Goal: Task Accomplishment & Management: Use online tool/utility

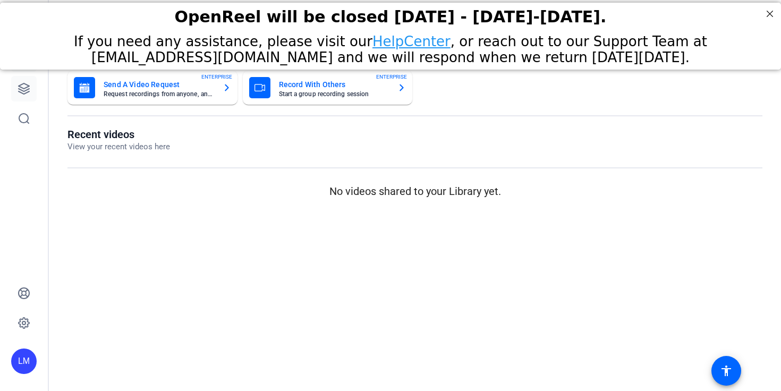
click at [22, 85] on icon at bounding box center [24, 88] width 13 height 13
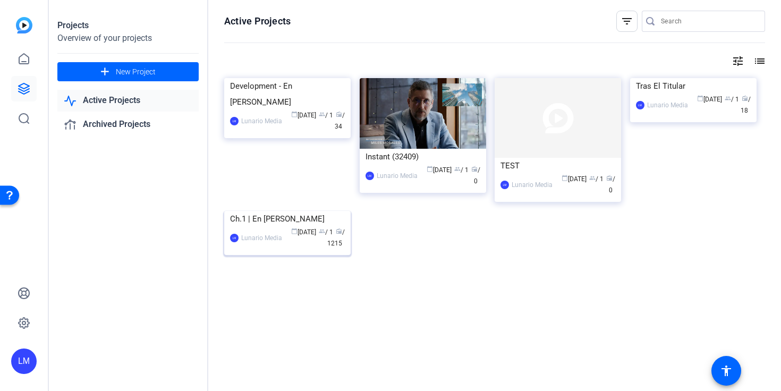
click at [268, 249] on div "[PERSON_NAME] Media calendar_today [DATE] group / 1 radio / 1215" at bounding box center [287, 238] width 115 height 22
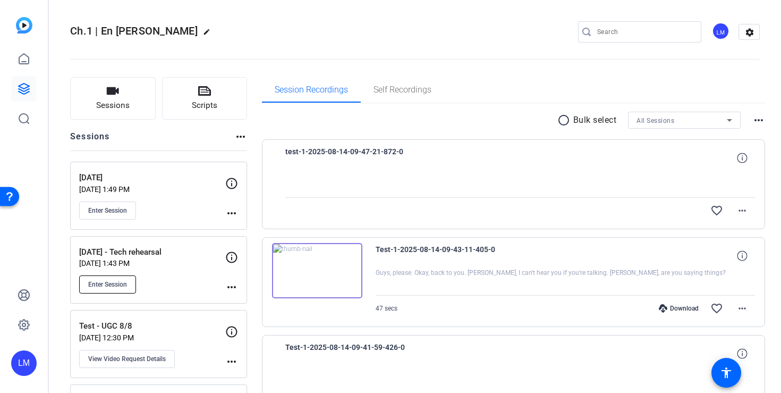
click at [101, 279] on button "Enter Session" at bounding box center [107, 284] width 57 height 18
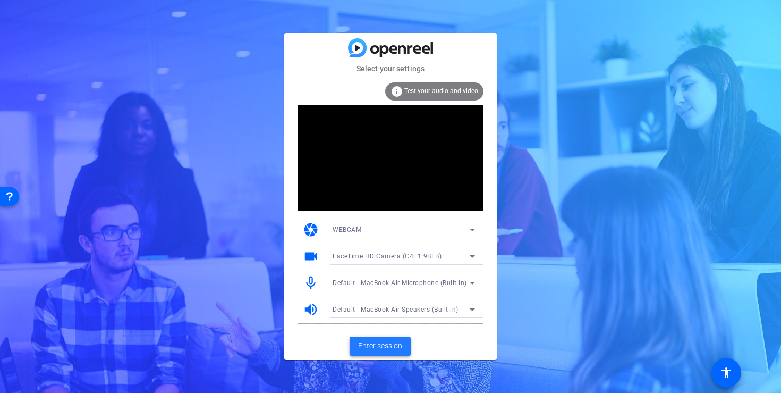
click at [387, 343] on span "Enter session" at bounding box center [380, 345] width 44 height 11
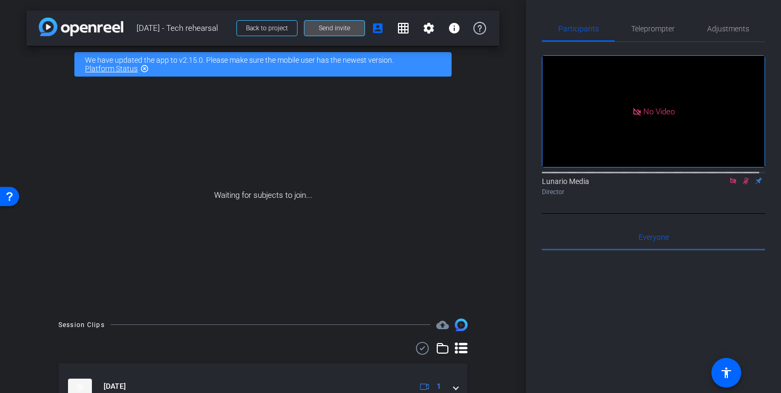
click at [346, 32] on span at bounding box center [335, 28] width 60 height 26
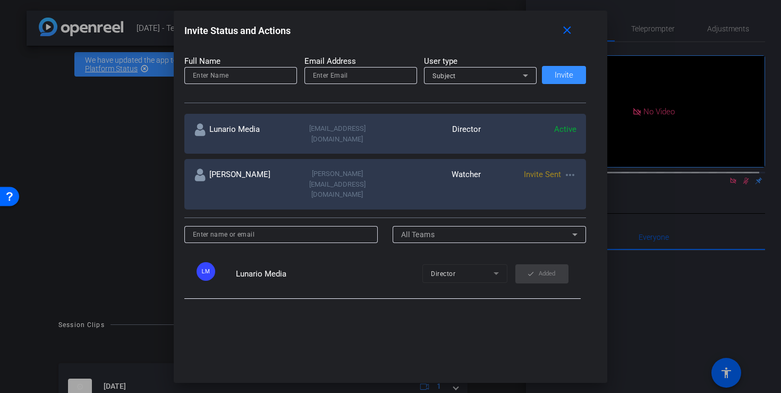
scroll to position [129, 0]
click at [259, 78] on input at bounding box center [241, 74] width 96 height 13
type input "Rita"
paste input "rdamiron@lunariomedia.com"
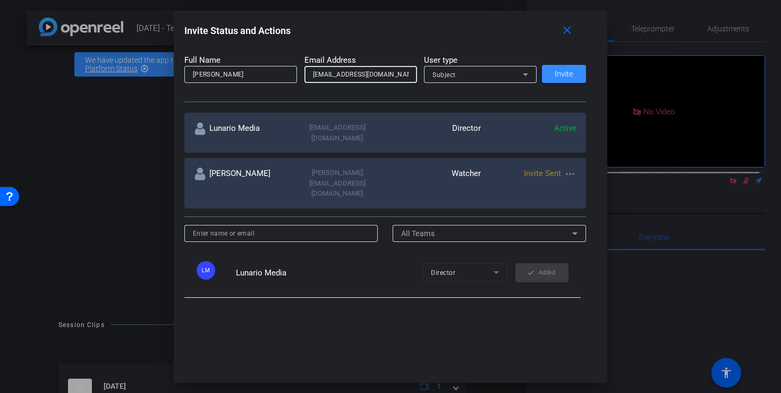
type input "rdamiron@lunariomedia.com"
click at [449, 75] on span "Subject" at bounding box center [444, 74] width 23 height 7
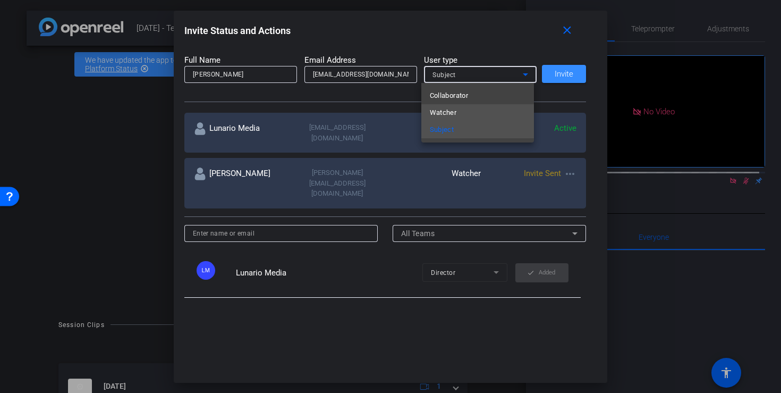
click at [442, 116] on span "Watcher" at bounding box center [443, 112] width 27 height 13
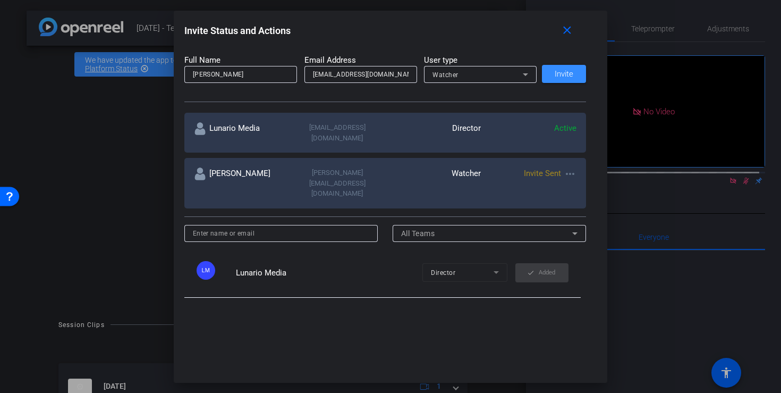
click at [390, 103] on div "SUBJECT ACCESS LINK https://capture.openreel.com/subject/MODE_OTP?otp=JUWy Copy…" at bounding box center [390, 172] width 413 height 255
click at [557, 80] on span at bounding box center [564, 74] width 44 height 26
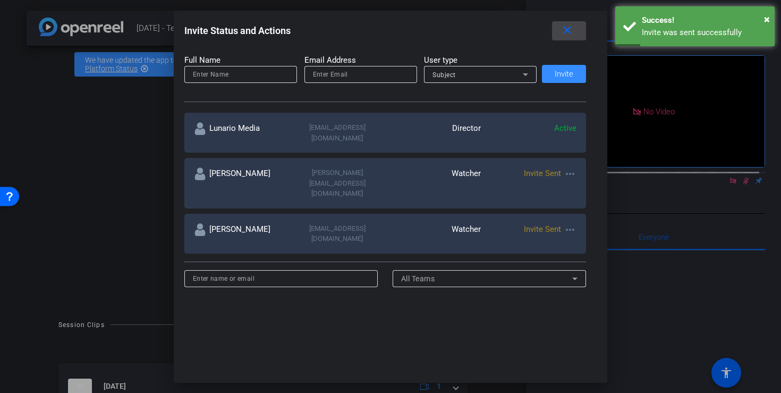
click at [567, 32] on mat-icon "close" at bounding box center [567, 30] width 13 height 13
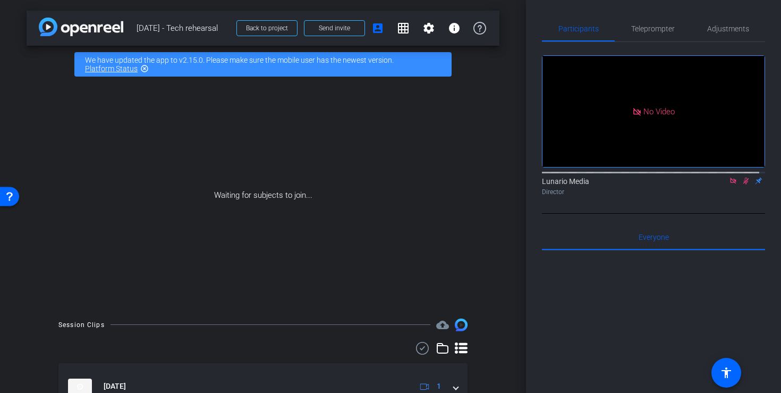
click at [459, 149] on div "Waiting for subjects to join..." at bounding box center [263, 195] width 473 height 225
click at [345, 29] on span at bounding box center [335, 28] width 60 height 26
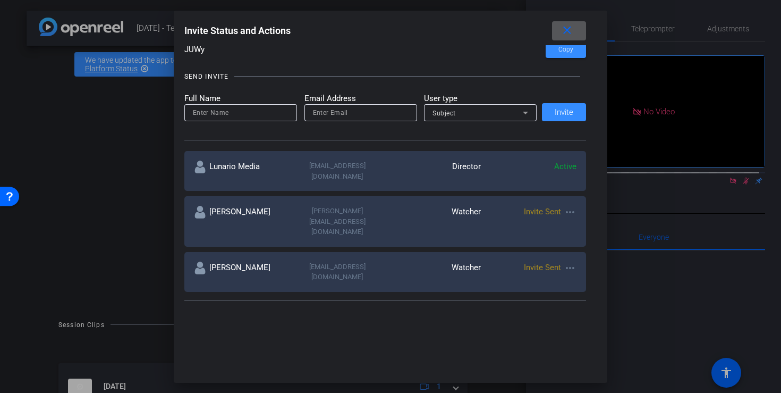
scroll to position [0, 0]
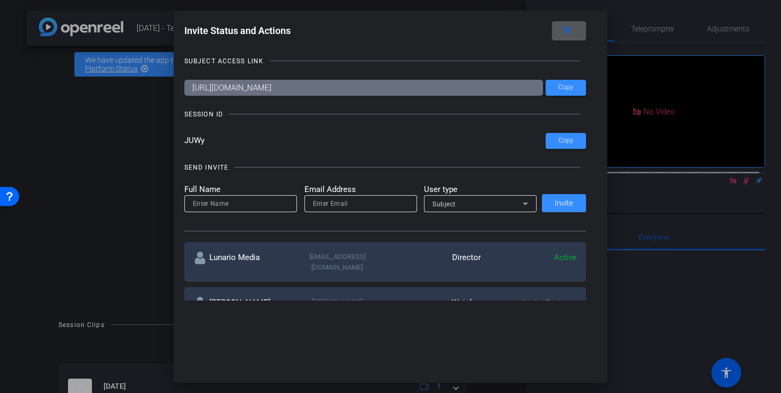
click at [572, 28] on mat-icon "close" at bounding box center [567, 30] width 13 height 13
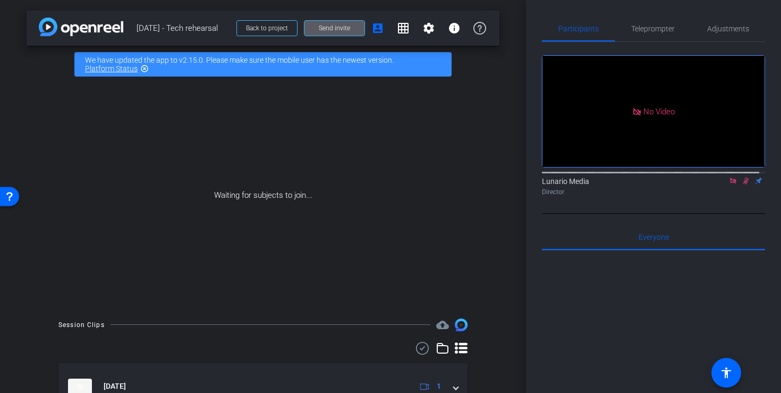
click at [469, 106] on div "Waiting for subjects to join..." at bounding box center [263, 195] width 473 height 225
click at [319, 32] on span "Send invite" at bounding box center [334, 28] width 31 height 9
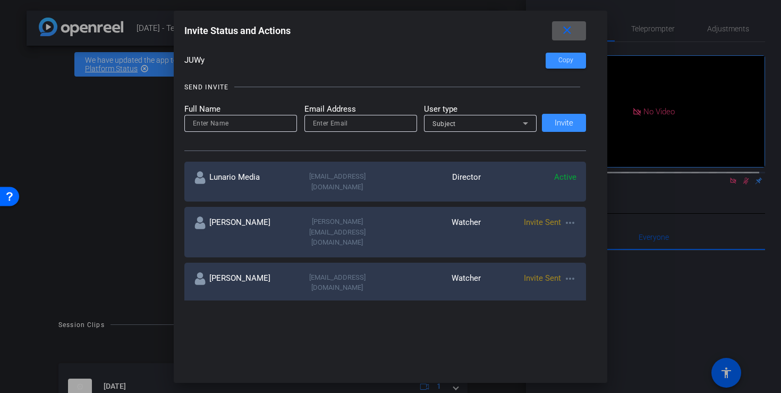
scroll to position [90, 0]
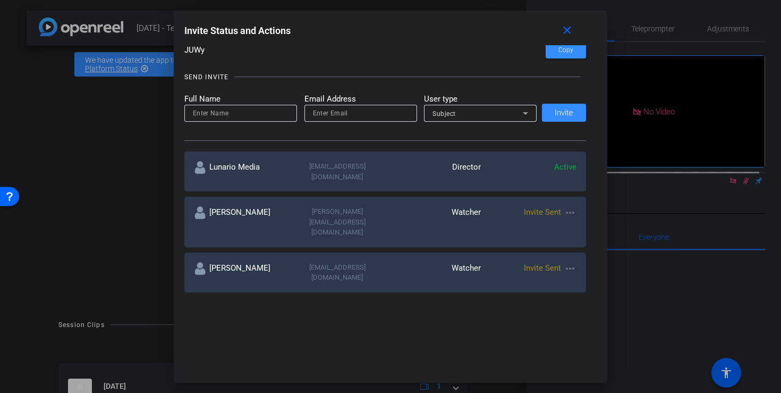
click at [94, 227] on div at bounding box center [390, 196] width 781 height 393
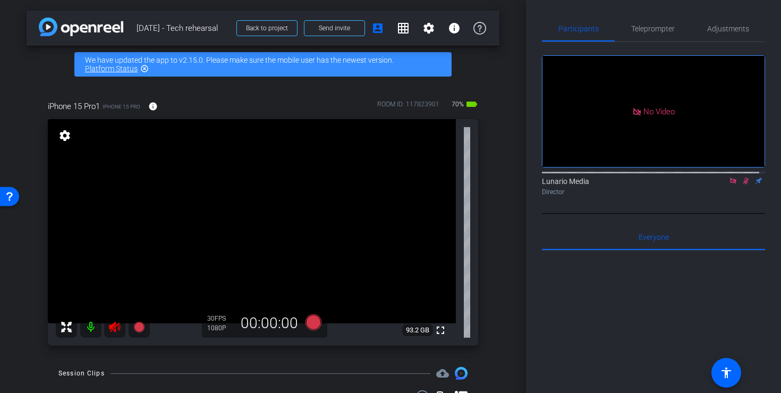
click at [83, 332] on mat-icon at bounding box center [90, 326] width 21 height 21
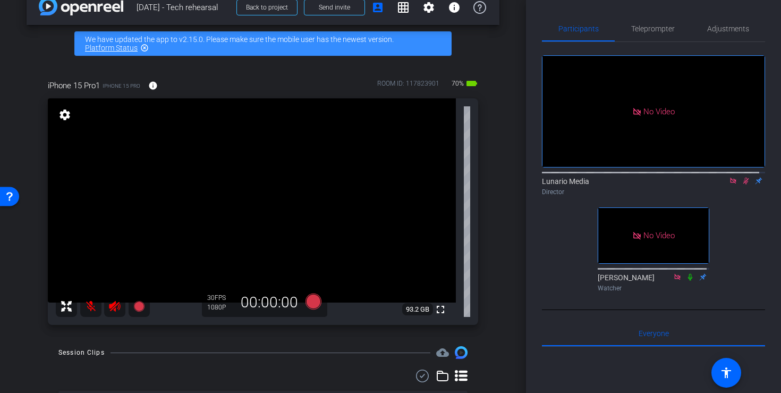
scroll to position [36, 0]
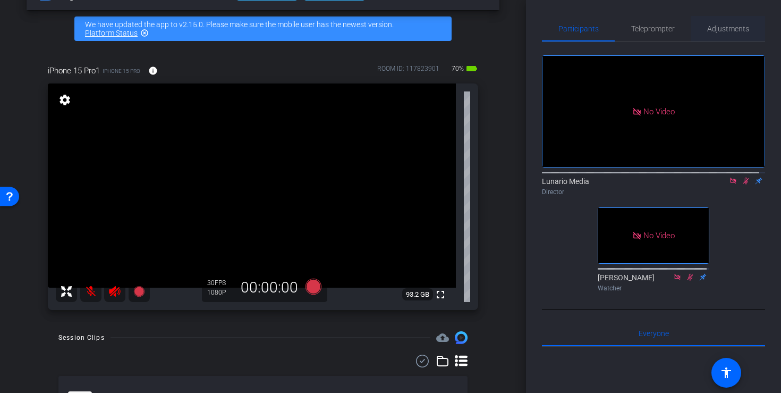
click at [733, 36] on span "Adjustments" at bounding box center [728, 29] width 42 height 26
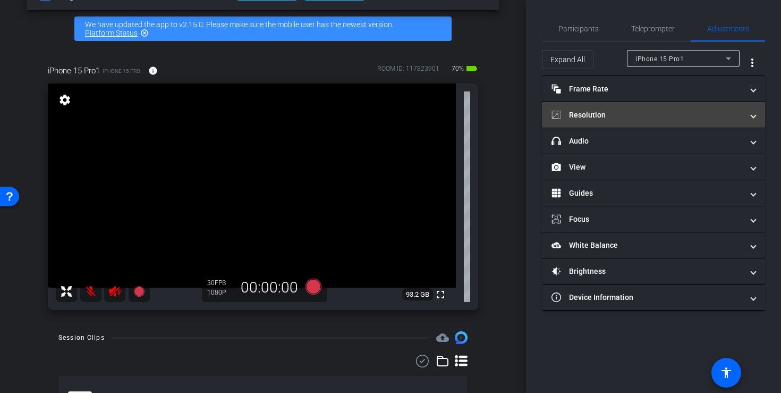
click at [654, 117] on mat-panel-title "Resolution" at bounding box center [647, 114] width 191 height 11
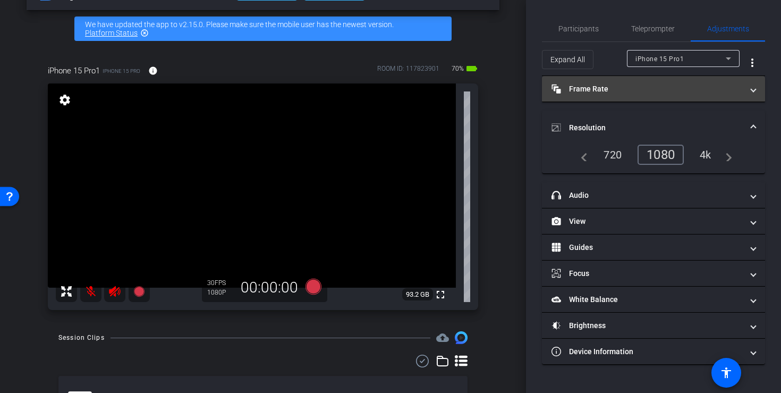
click at [664, 93] on mat-panel-title "Frame Rate Frame Rate" at bounding box center [647, 88] width 191 height 11
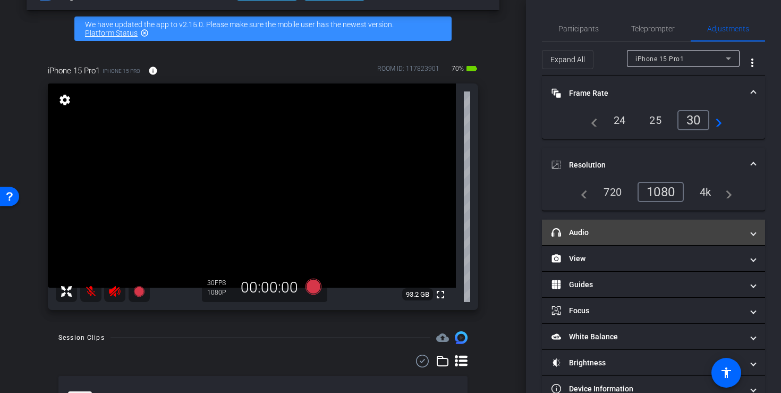
click at [662, 234] on mat-panel-title "headphone icon Audio" at bounding box center [647, 232] width 191 height 11
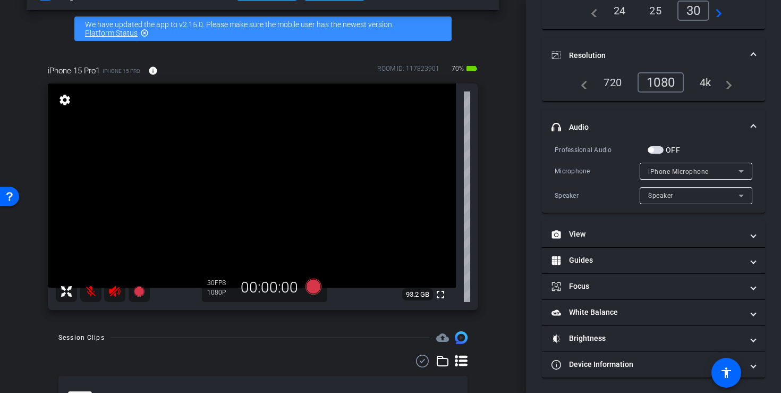
scroll to position [110, 0]
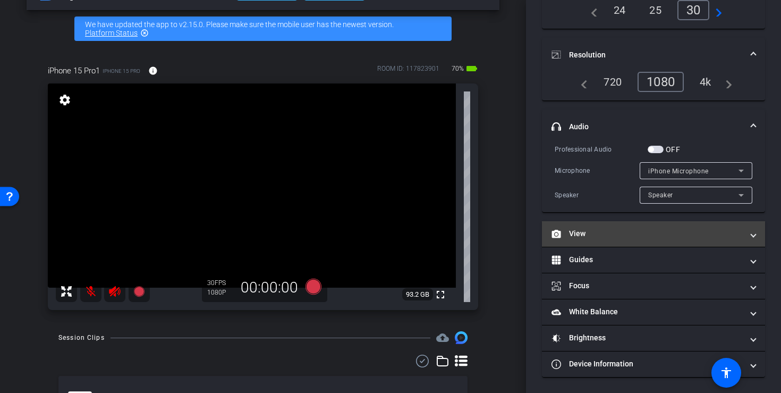
click at [645, 237] on mat-panel-title "View" at bounding box center [647, 233] width 191 height 11
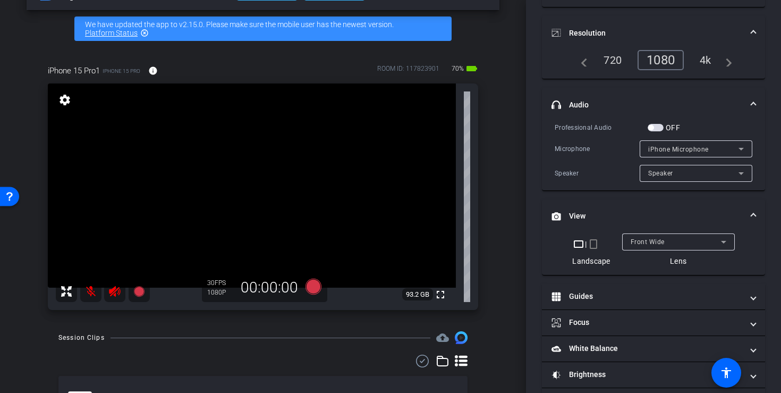
scroll to position [168, 0]
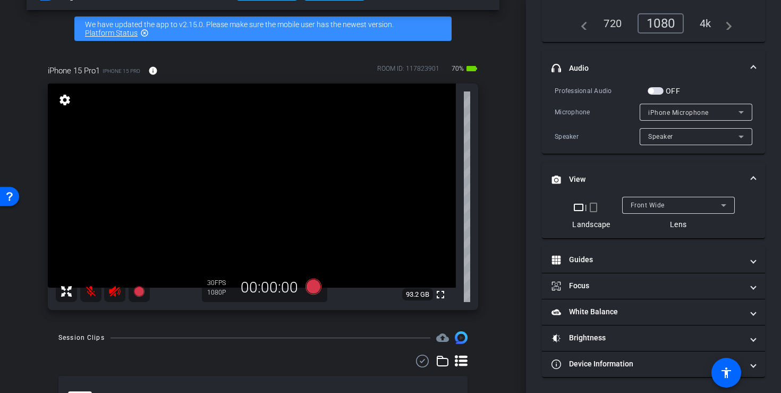
click at [658, 197] on div "Front Wide" at bounding box center [679, 205] width 96 height 17
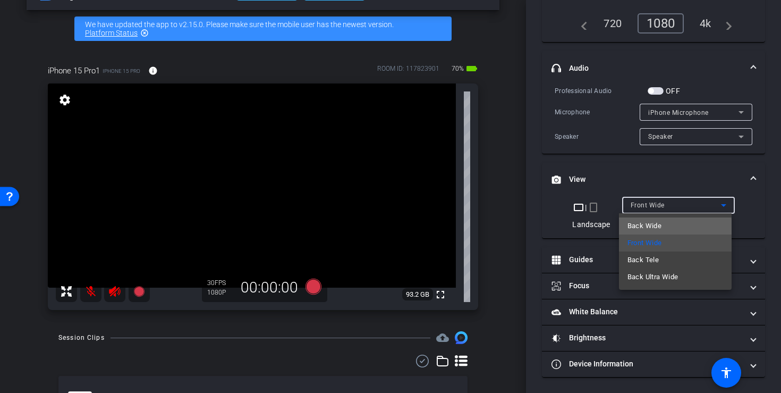
click at [668, 227] on mat-option "Back Wide" at bounding box center [675, 225] width 113 height 17
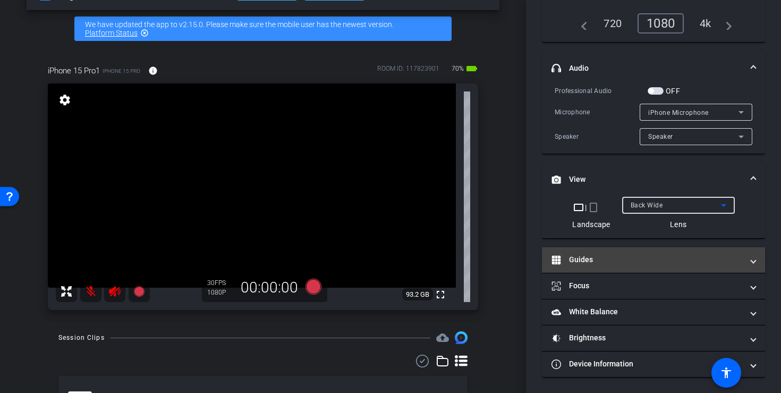
click at [653, 263] on mat-panel-title "Guides" at bounding box center [647, 259] width 191 height 11
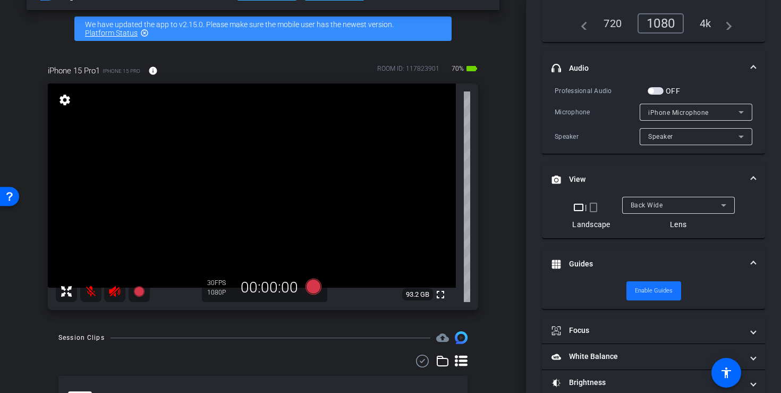
click at [676, 289] on span at bounding box center [654, 291] width 55 height 26
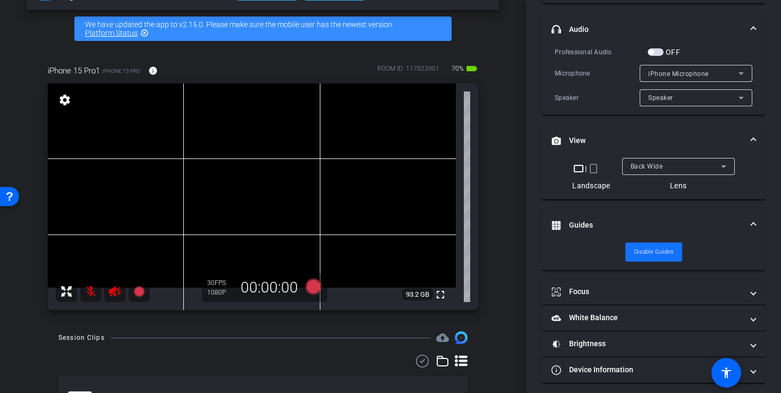
scroll to position [213, 0]
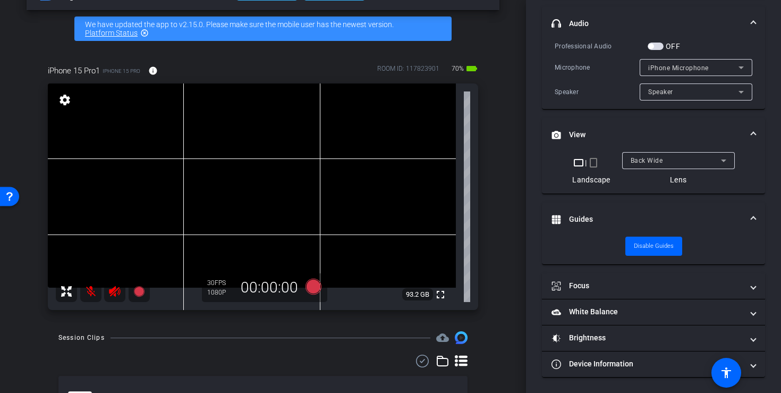
click at [505, 106] on div "arrow_back 8/14/25 - Tech rehearsal Back to project Send invite account_box gri…" at bounding box center [263, 160] width 526 height 393
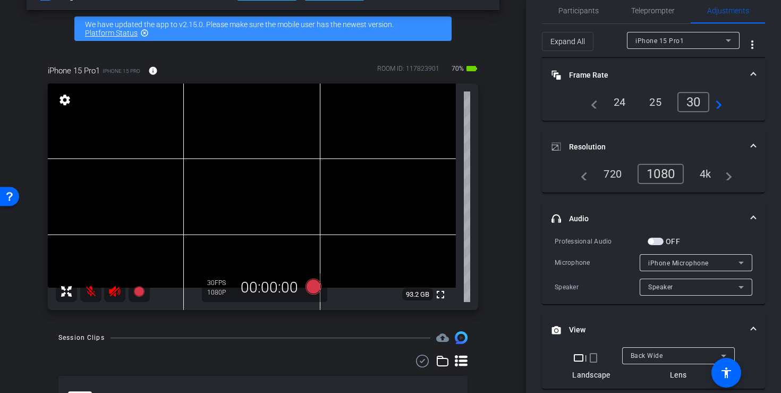
scroll to position [0, 0]
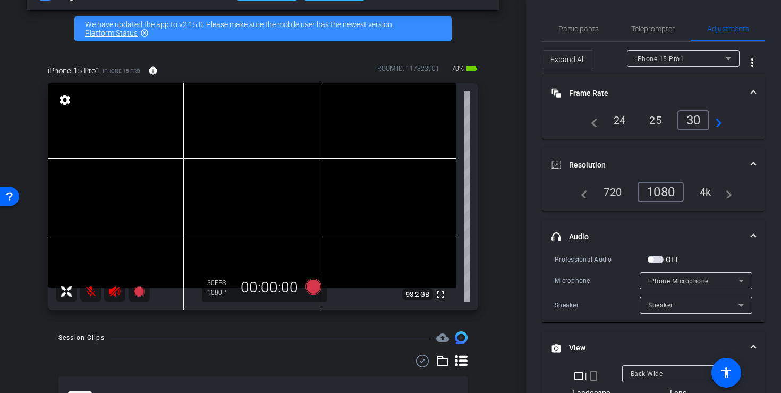
click at [243, 167] on video at bounding box center [252, 185] width 408 height 204
click at [634, 18] on span "Teleprompter" at bounding box center [653, 29] width 44 height 26
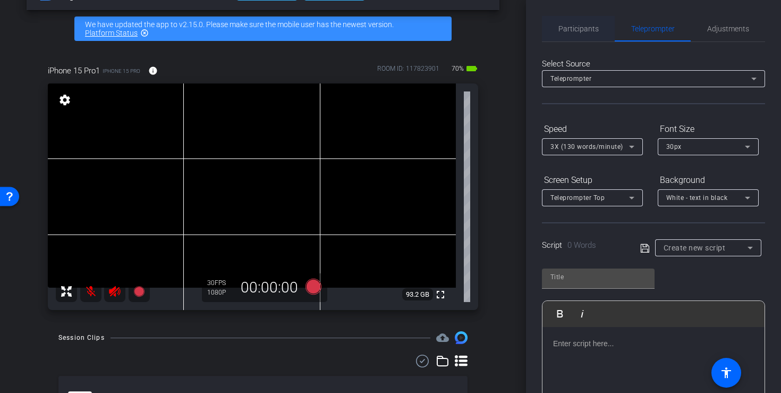
click at [585, 21] on span "Participants" at bounding box center [579, 29] width 40 height 26
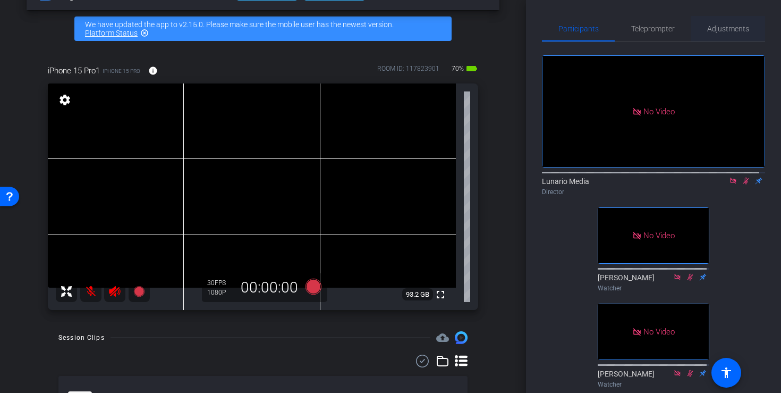
click at [735, 26] on span "Adjustments" at bounding box center [728, 28] width 42 height 7
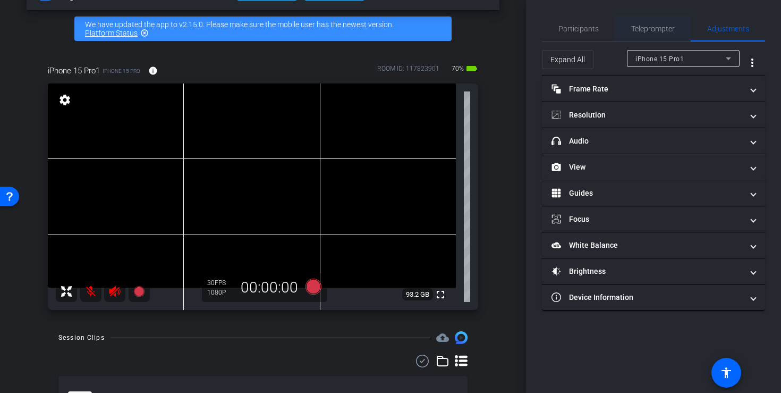
click at [666, 23] on span "Teleprompter" at bounding box center [653, 29] width 44 height 26
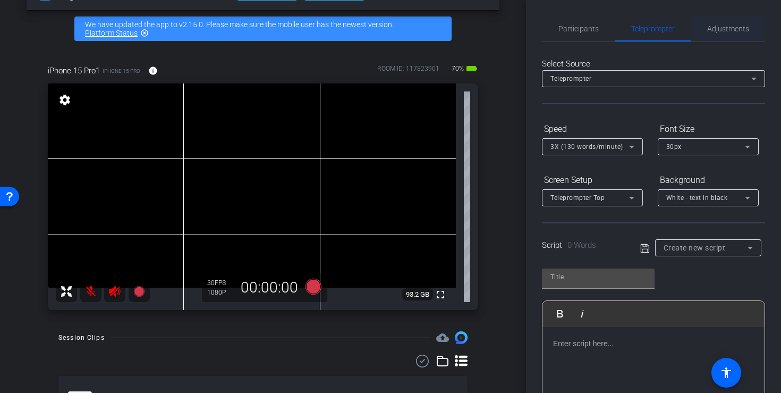
click at [715, 27] on span "Adjustments" at bounding box center [728, 28] width 42 height 7
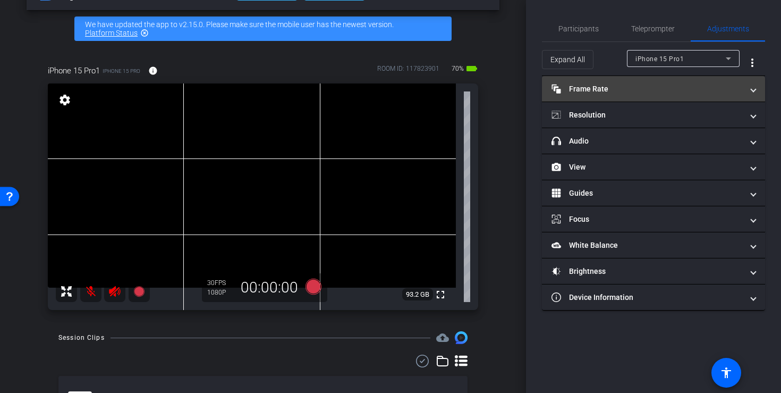
click at [592, 84] on mat-panel-title "Frame Rate Frame Rate" at bounding box center [647, 88] width 191 height 11
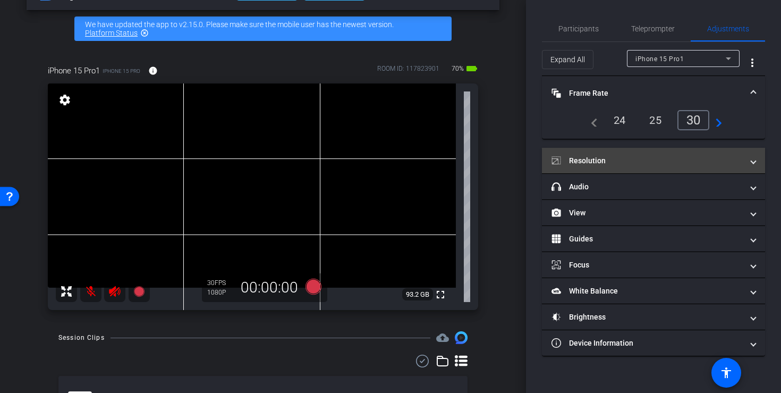
click at [640, 168] on mat-expansion-panel-header "Resolution" at bounding box center [653, 161] width 223 height 26
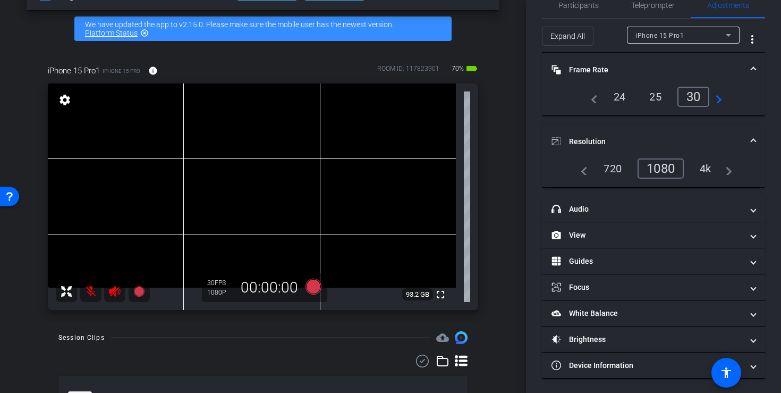
scroll to position [25, 0]
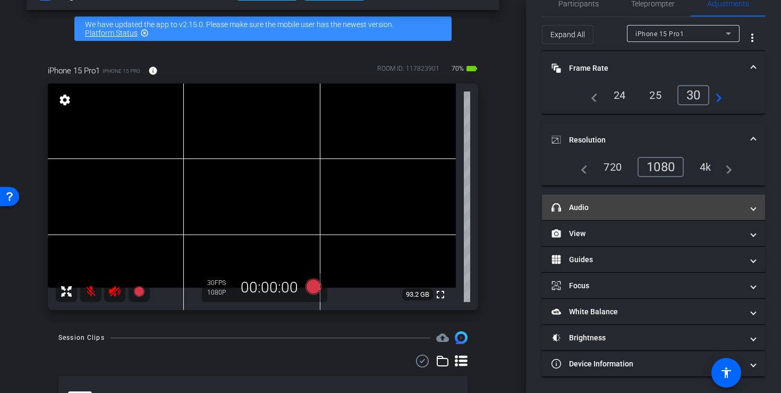
click at [634, 197] on mat-expansion-panel-header "headphone icon Audio" at bounding box center [653, 208] width 223 height 26
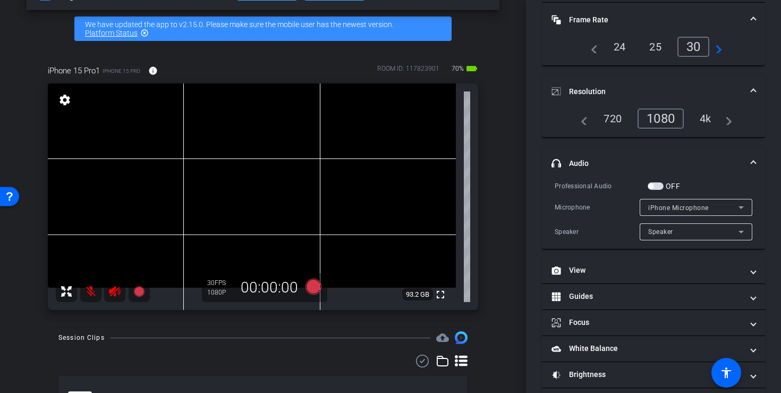
scroll to position [88, 0]
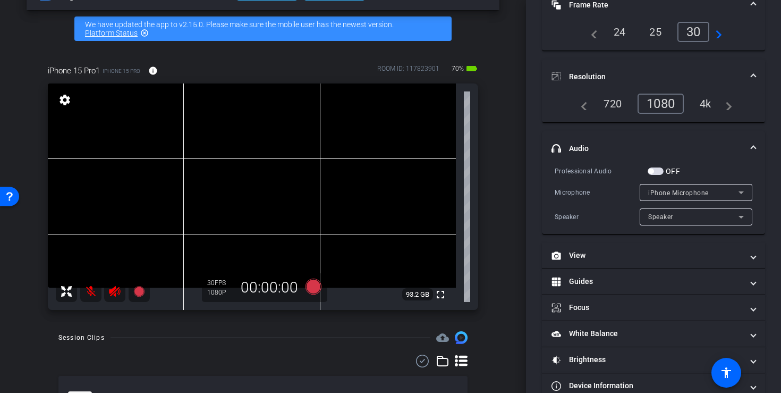
click at [656, 173] on span "button" at bounding box center [656, 170] width 16 height 7
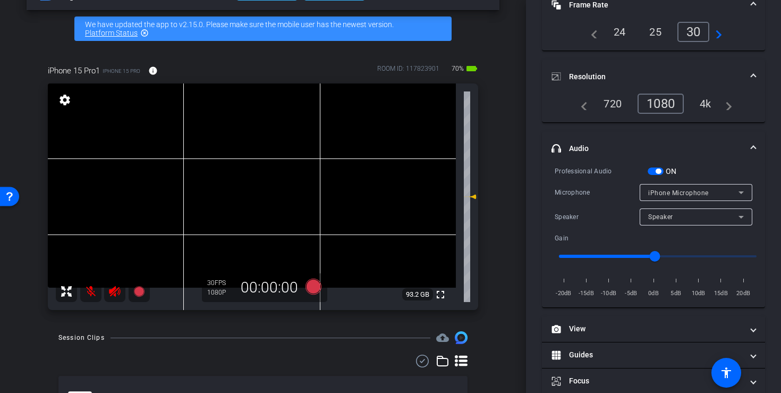
click at [655, 191] on span "iPhone Microphone" at bounding box center [678, 192] width 61 height 7
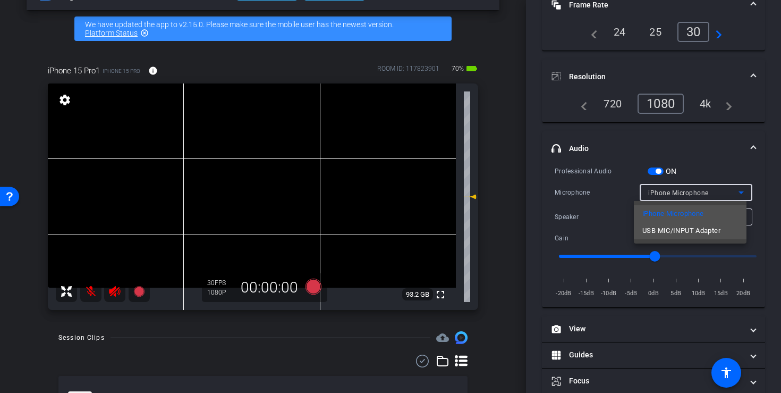
click at [665, 237] on span "USB MIC/INPUT Adapter" at bounding box center [682, 230] width 78 height 13
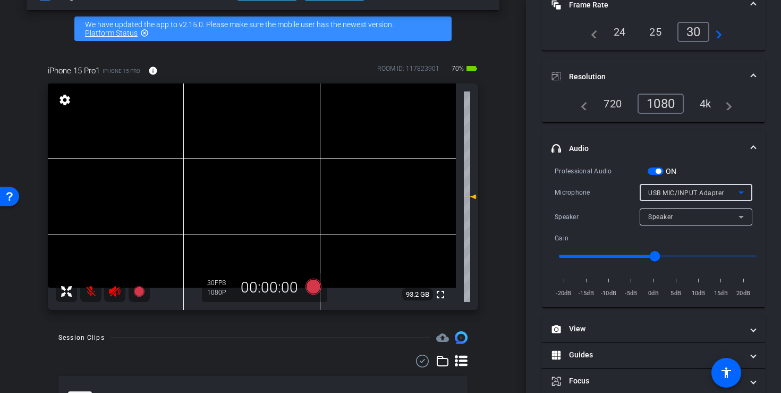
click at [661, 220] on span "Speaker" at bounding box center [660, 216] width 25 height 7
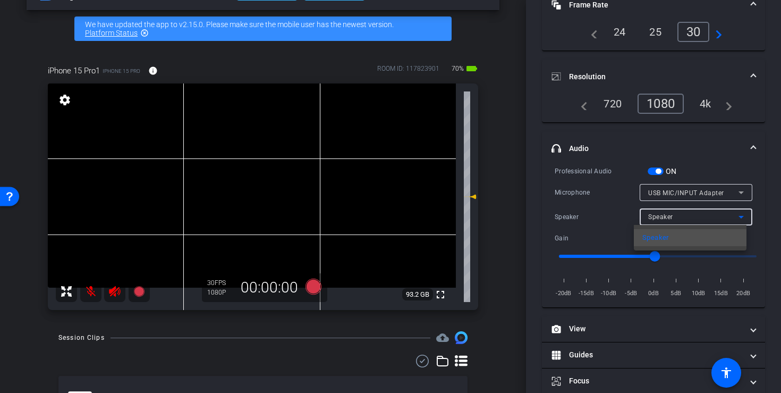
click at [661, 220] on div at bounding box center [390, 196] width 781 height 393
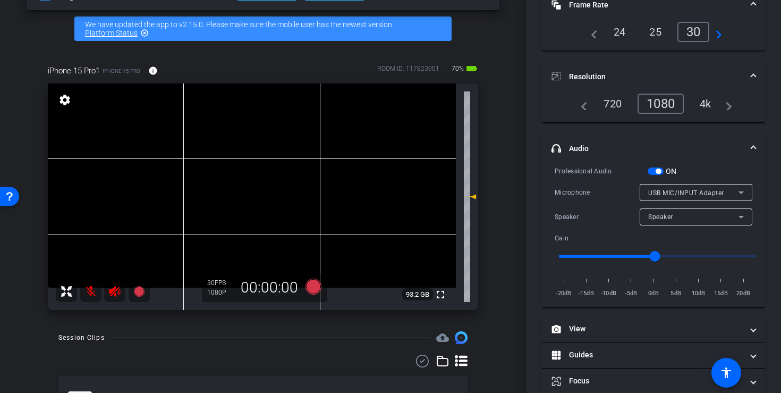
click at [600, 223] on div "Speaker Speaker" at bounding box center [654, 216] width 198 height 17
click at [245, 173] on video at bounding box center [252, 185] width 408 height 204
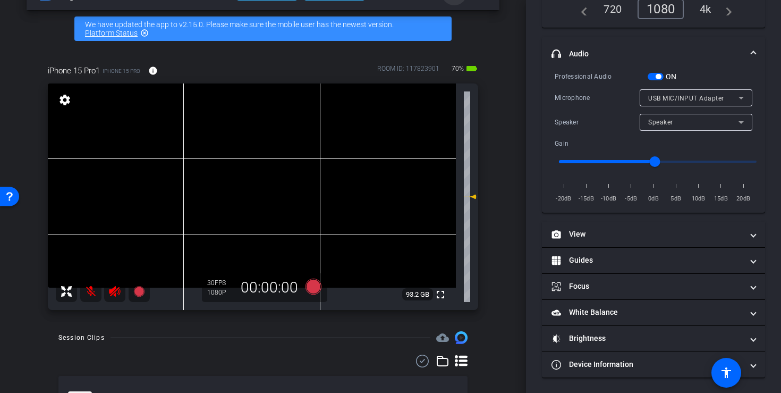
scroll to position [183, 0]
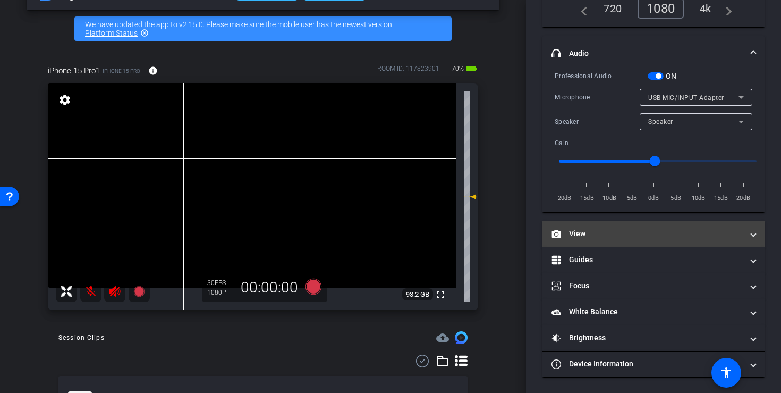
click at [653, 235] on mat-panel-title "View" at bounding box center [647, 233] width 191 height 11
click at [651, 236] on mat-panel-title "View" at bounding box center [647, 233] width 191 height 11
click at [656, 234] on mat-panel-title "View" at bounding box center [647, 233] width 191 height 11
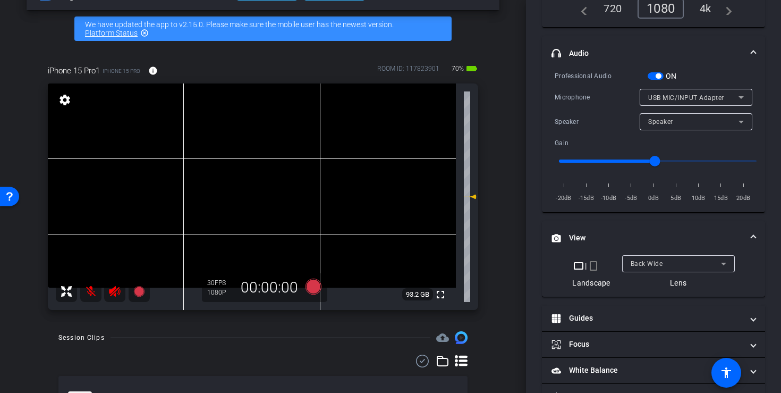
click at [662, 256] on div "Back Wide" at bounding box center [679, 263] width 96 height 17
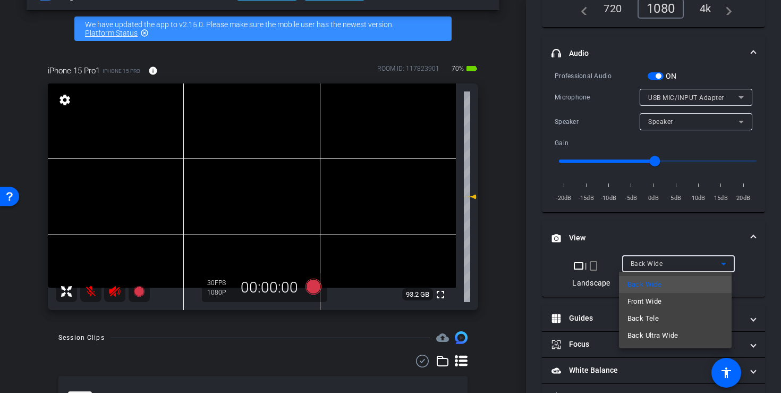
click at [672, 314] on mat-option "Back Tele" at bounding box center [675, 318] width 113 height 17
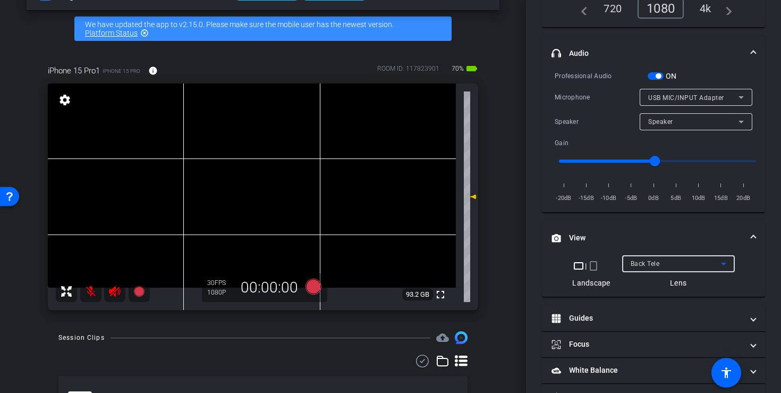
click at [495, 225] on div "arrow_back 8/14/25 - Tech rehearsal Back to project Send invite account_box gri…" at bounding box center [263, 160] width 526 height 393
click at [677, 264] on div "Back Tele" at bounding box center [676, 263] width 90 height 13
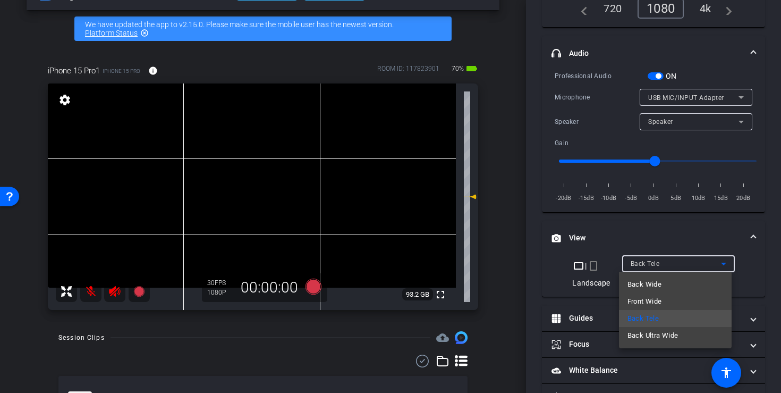
type input "1"
click at [664, 285] on mat-option "Back Wide" at bounding box center [675, 284] width 113 height 17
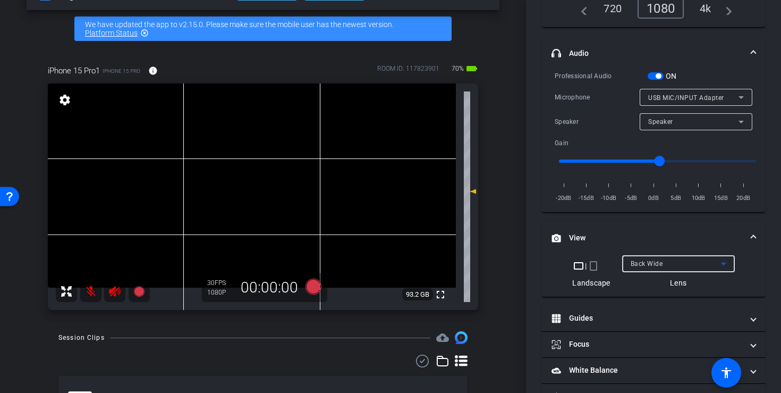
click at [665, 259] on div "Back Wide" at bounding box center [676, 263] width 90 height 13
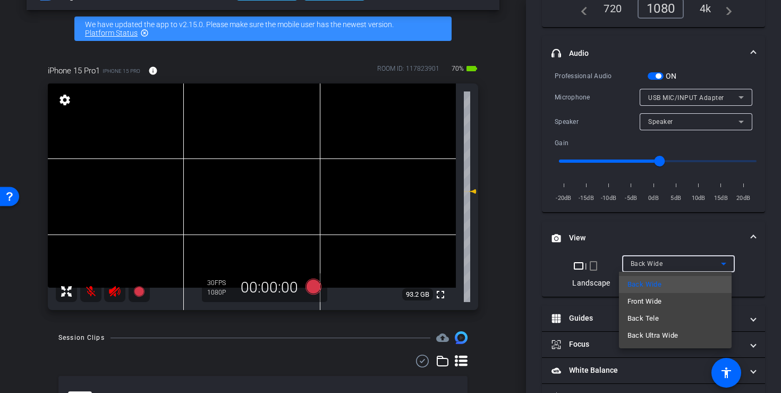
click at [660, 335] on span "Back Ultra Wide" at bounding box center [653, 335] width 51 height 13
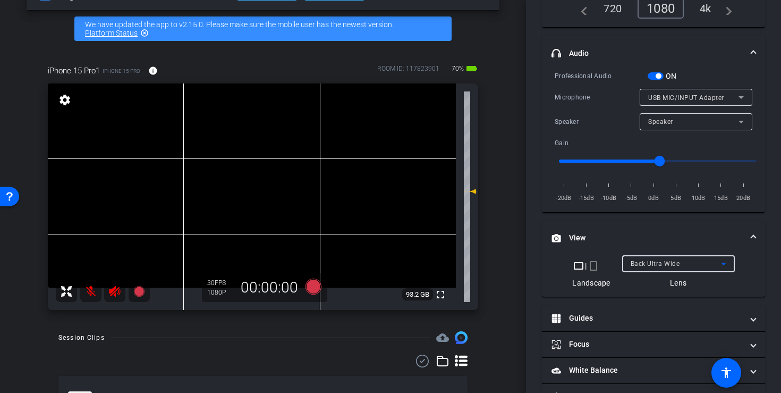
click at [653, 267] on span "Back Ultra Wide" at bounding box center [655, 263] width 49 height 7
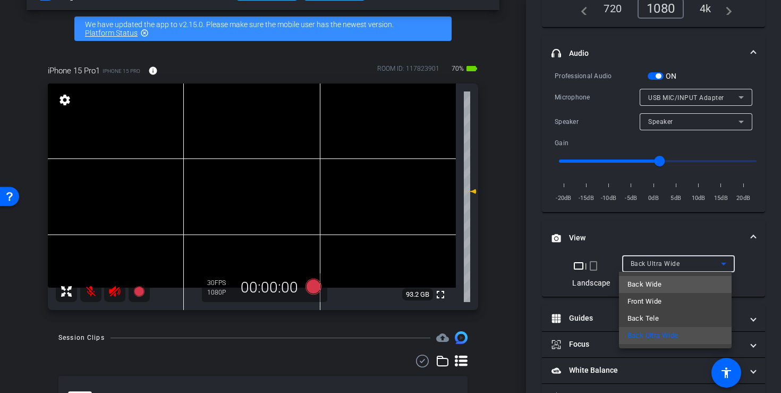
click at [676, 287] on mat-option "Back Wide" at bounding box center [675, 284] width 113 height 17
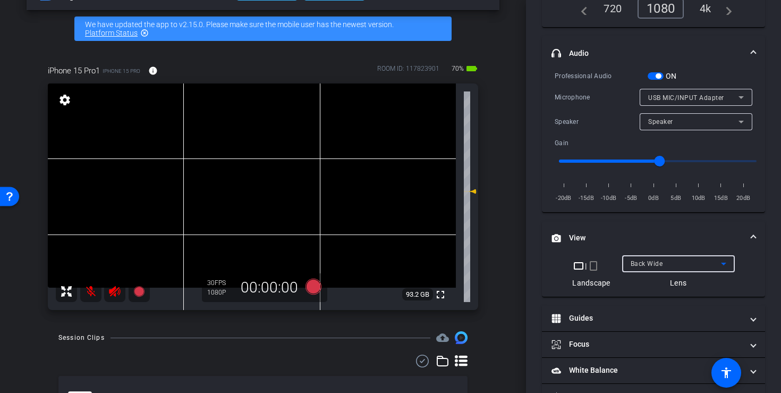
click at [667, 268] on div "Back Wide" at bounding box center [676, 263] width 90 height 13
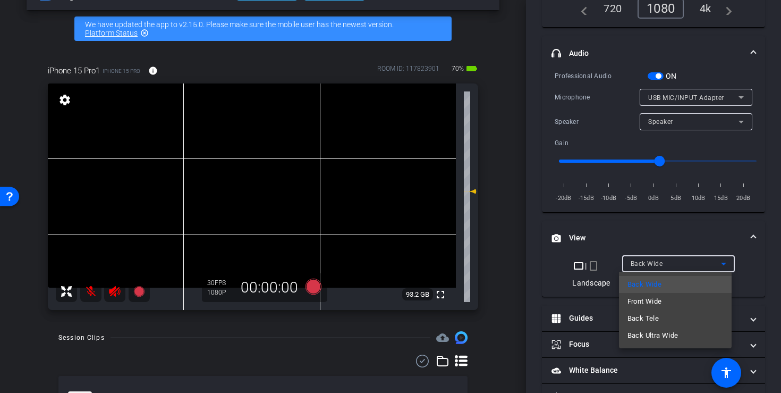
click at [653, 232] on div at bounding box center [390, 196] width 781 height 393
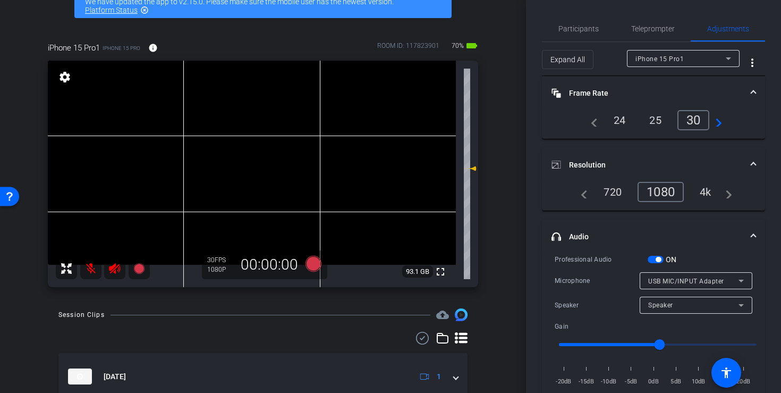
scroll to position [0, 0]
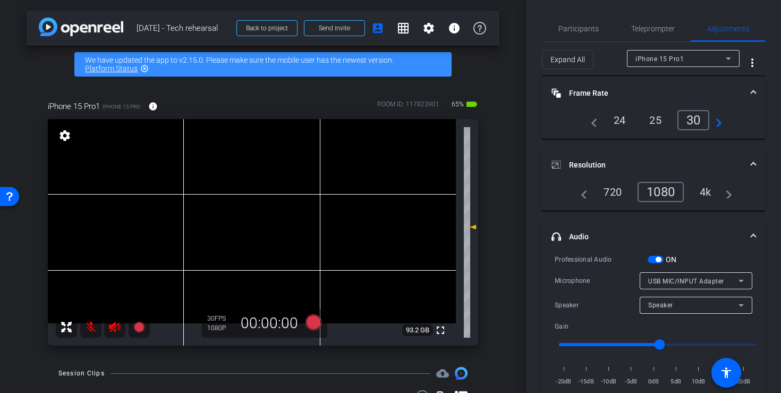
click at [453, 79] on div "arrow_back 8/14/25 - Tech rehearsal Back to project Send invite account_box gri…" at bounding box center [263, 196] width 526 height 393
click at [409, 103] on div "ROOM ID: 117823901" at bounding box center [408, 106] width 62 height 15
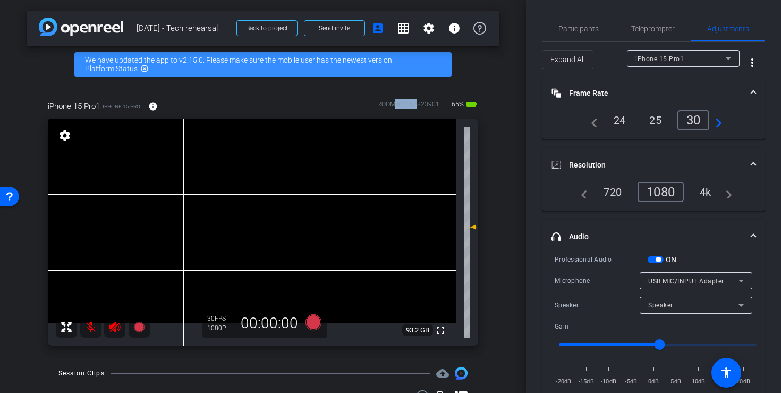
drag, startPoint x: 392, startPoint y: 103, endPoint x: 411, endPoint y: 104, distance: 19.7
click at [411, 104] on div "ROOM ID: 117823901" at bounding box center [408, 106] width 62 height 15
drag, startPoint x: 431, startPoint y: 101, endPoint x: 370, endPoint y: 102, distance: 61.1
click at [370, 102] on div "iPhone 15 Pro1 iPhone 15 Pro info ROOM ID: 117823901 65% battery_std" at bounding box center [263, 107] width 431 height 26
click at [382, 102] on div "ROOM ID: 117823901" at bounding box center [408, 106] width 62 height 15
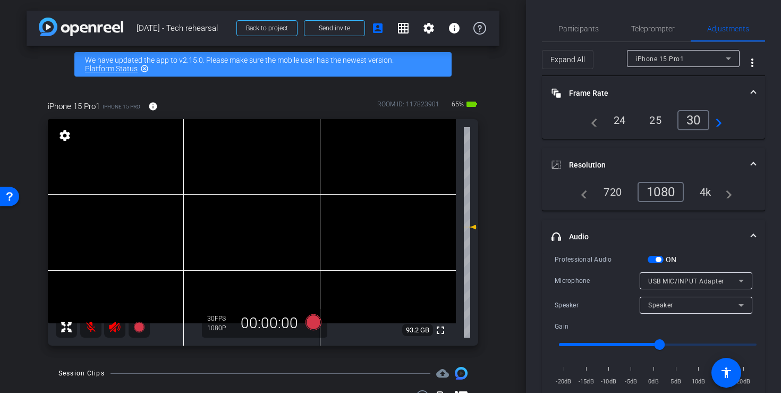
click at [234, 205] on video at bounding box center [252, 221] width 408 height 204
click at [266, 235] on video at bounding box center [252, 221] width 408 height 204
click at [39, 189] on div "iPhone 15 Pro1 iPhone 15 Pro info ROOM ID: 117823901 65% battery_std fullscreen…" at bounding box center [263, 219] width 473 height 273
click at [257, 203] on video at bounding box center [252, 221] width 408 height 204
click at [264, 210] on div at bounding box center [257, 203] width 27 height 27
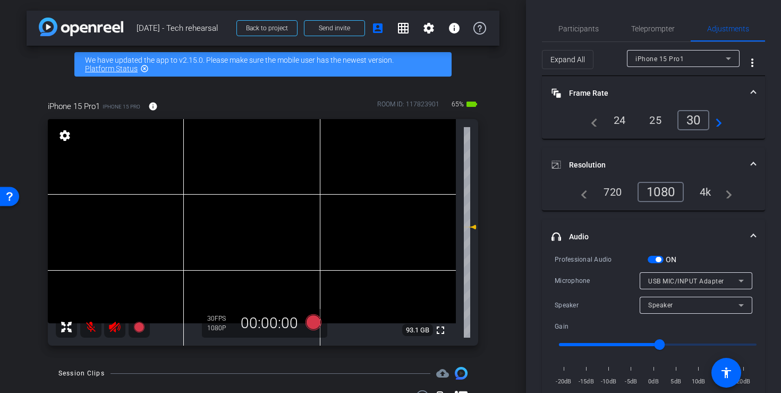
click at [241, 206] on video at bounding box center [252, 221] width 408 height 204
click at [648, 34] on span "Teleprompter" at bounding box center [653, 29] width 44 height 26
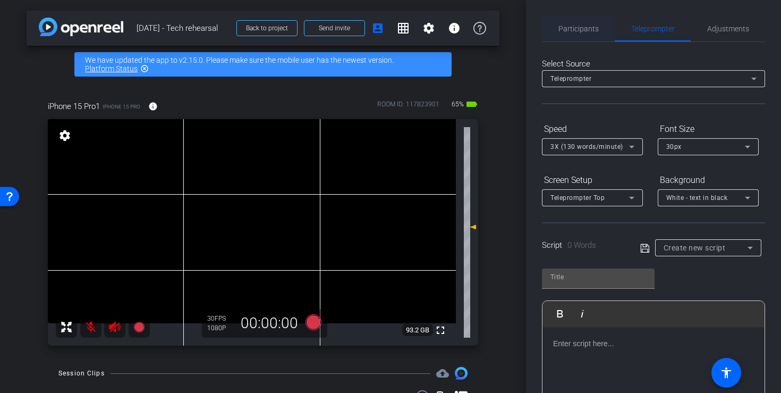
click at [569, 29] on span "Participants" at bounding box center [579, 28] width 40 height 7
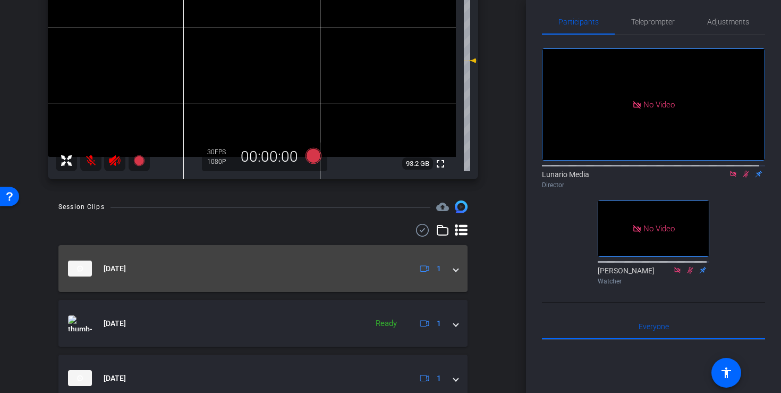
scroll to position [178, 0]
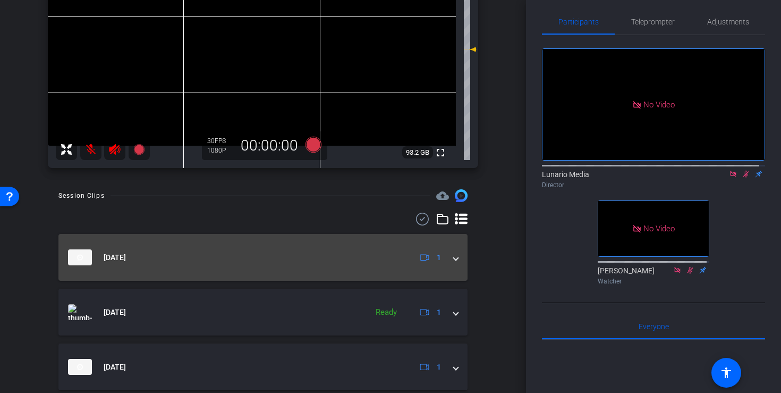
click at [454, 253] on span at bounding box center [456, 257] width 4 height 11
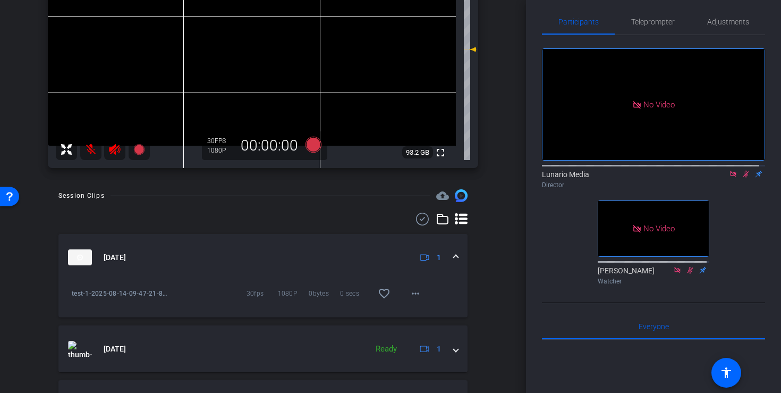
scroll to position [304, 0]
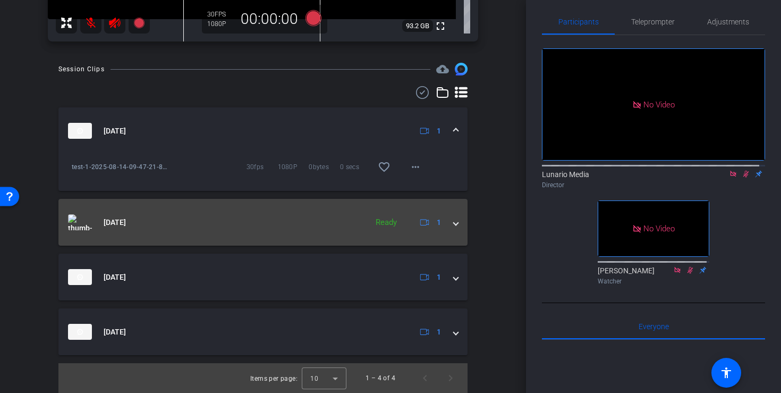
click at [445, 222] on div "Aug 14, 2025 Ready 1" at bounding box center [261, 222] width 386 height 16
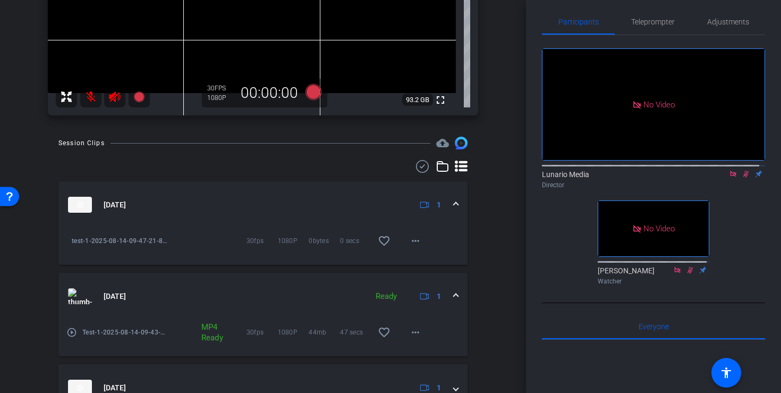
scroll to position [0, 0]
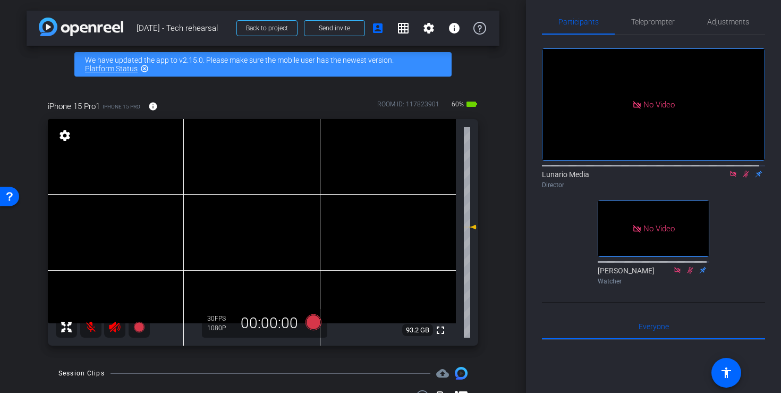
click at [111, 327] on icon at bounding box center [114, 327] width 11 height 11
click at [97, 331] on mat-icon at bounding box center [90, 326] width 21 height 21
click at [742, 172] on icon at bounding box center [746, 173] width 9 height 7
click at [744, 171] on icon at bounding box center [746, 174] width 4 height 7
click at [744, 171] on icon at bounding box center [747, 174] width 6 height 7
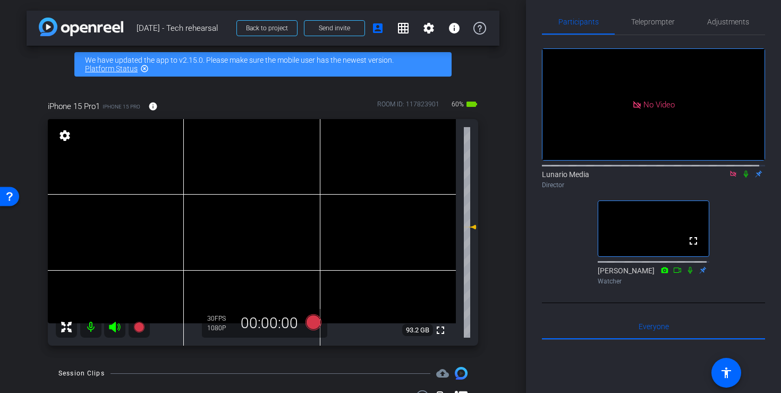
click at [249, 206] on video at bounding box center [252, 221] width 408 height 204
click at [245, 197] on div at bounding box center [249, 206] width 27 height 27
click at [735, 24] on span "Adjustments" at bounding box center [728, 21] width 42 height 7
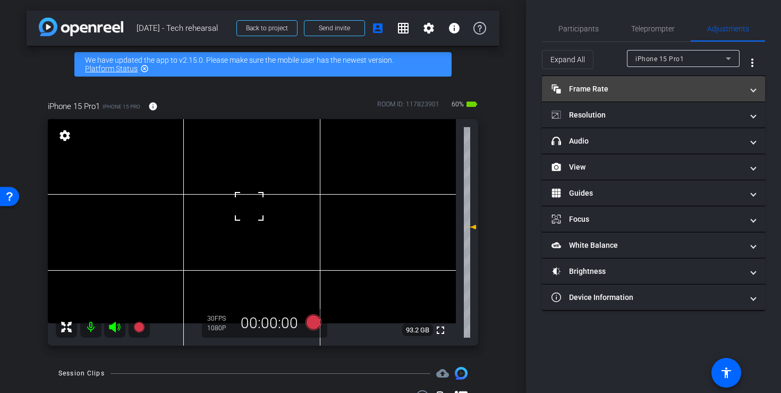
click at [661, 80] on mat-expansion-panel-header "Frame Rate Frame Rate" at bounding box center [653, 89] width 223 height 26
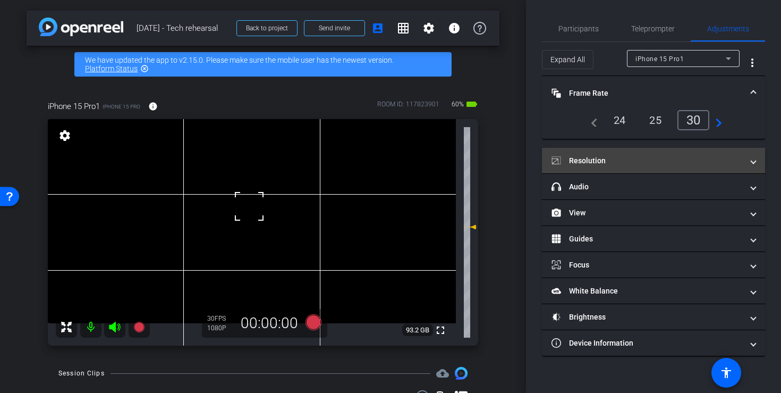
click at [671, 160] on mat-panel-title "Resolution" at bounding box center [647, 160] width 191 height 11
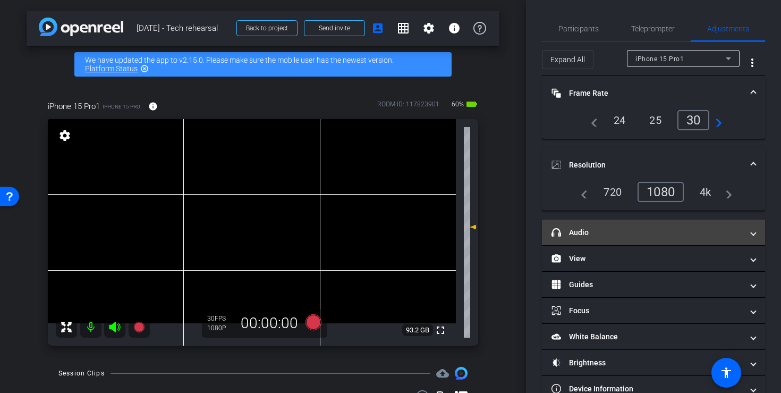
click at [661, 235] on mat-panel-title "headphone icon Audio" at bounding box center [647, 232] width 191 height 11
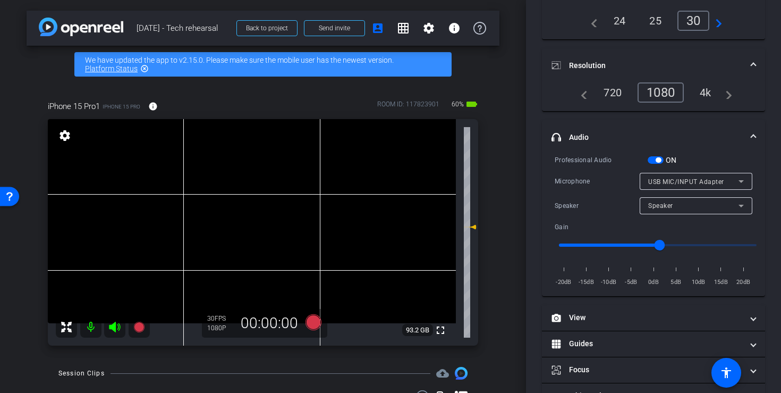
scroll to position [156, 0]
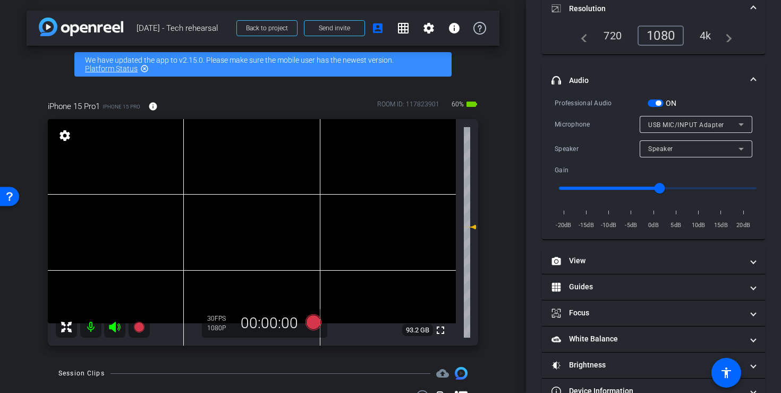
click at [682, 127] on span "USB MIC/INPUT Adapter" at bounding box center [686, 124] width 76 height 7
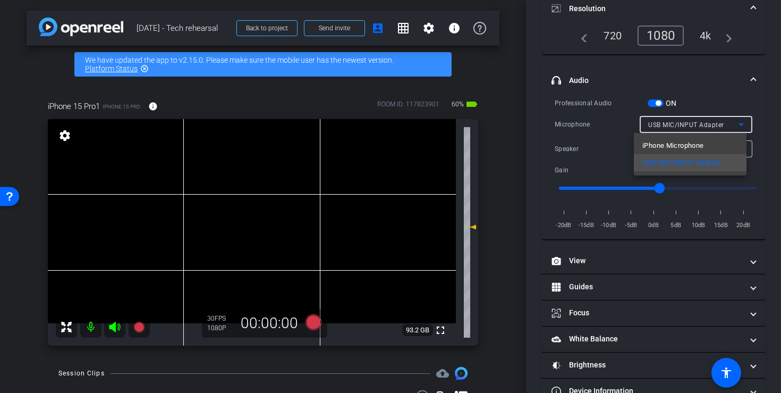
click at [606, 136] on div at bounding box center [390, 196] width 781 height 393
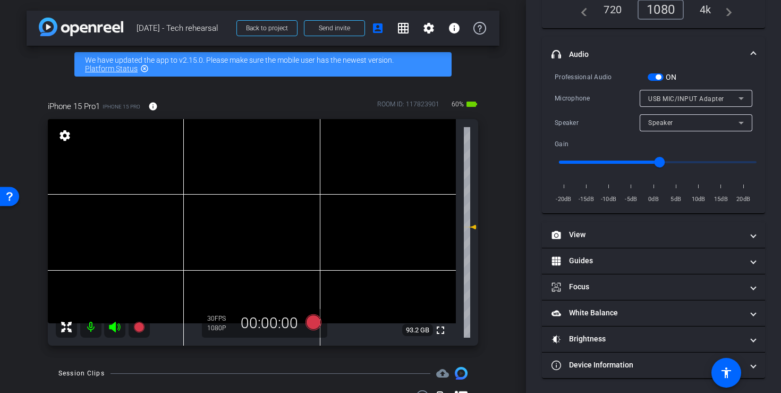
scroll to position [183, 0]
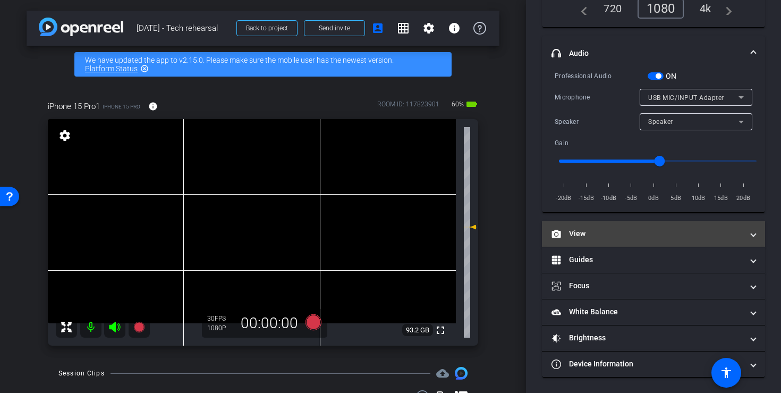
click at [633, 231] on mat-panel-title "View" at bounding box center [647, 233] width 191 height 11
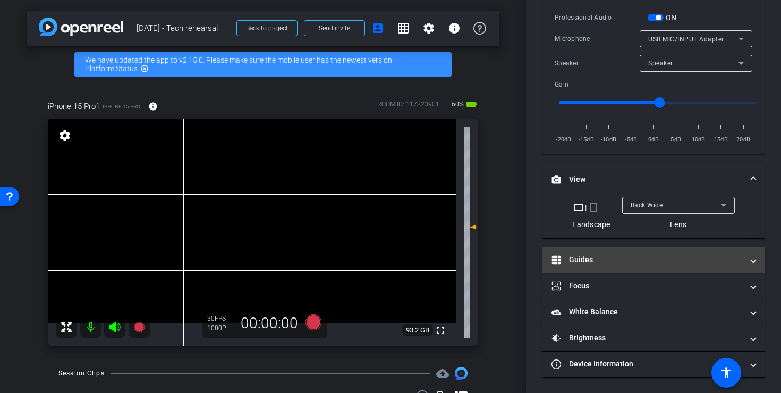
click at [631, 267] on mat-expansion-panel-header "Guides" at bounding box center [653, 260] width 223 height 26
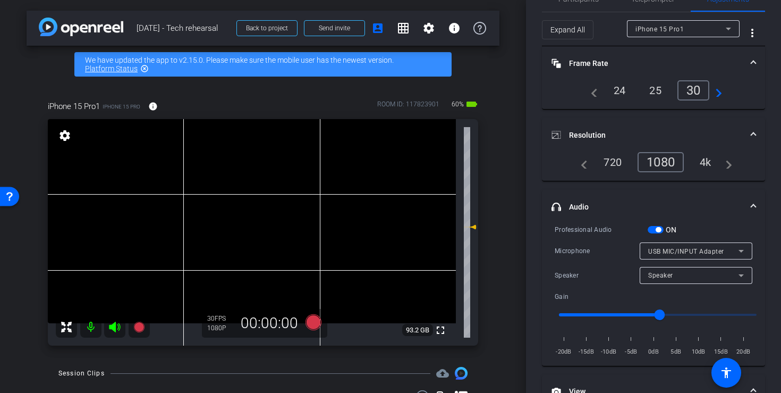
scroll to position [0, 0]
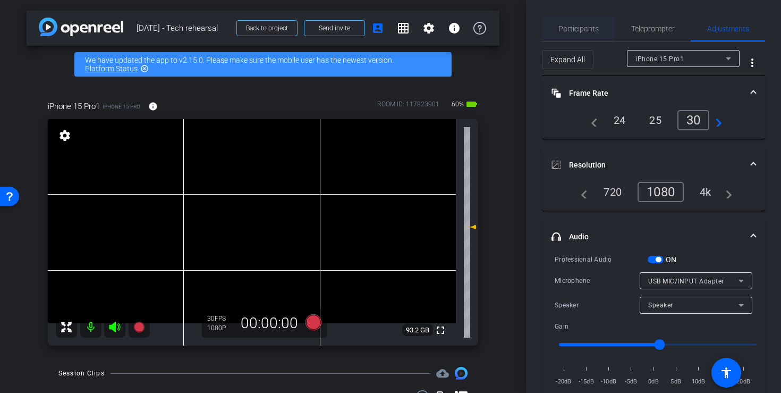
click at [574, 24] on span "Participants" at bounding box center [579, 29] width 40 height 26
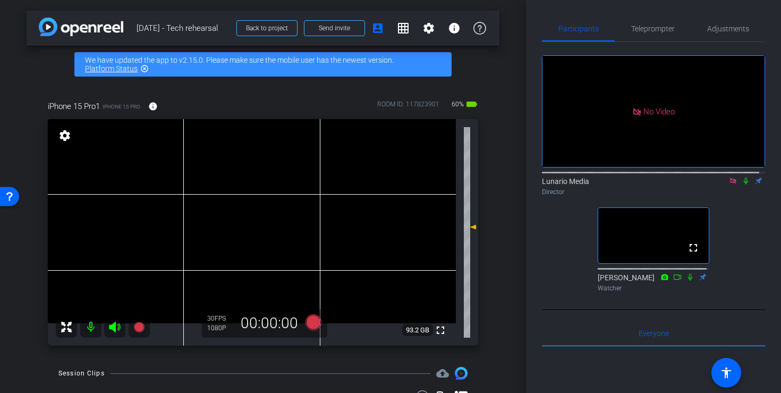
click at [252, 205] on video at bounding box center [252, 221] width 408 height 204
click at [313, 325] on icon at bounding box center [314, 322] width 16 height 16
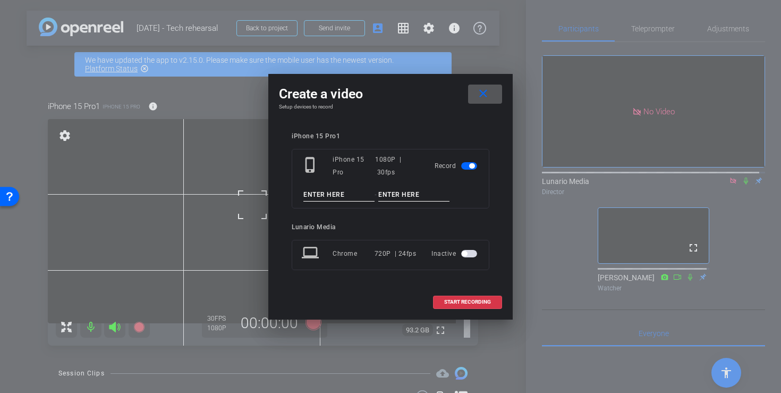
click at [334, 193] on input at bounding box center [339, 194] width 71 height 13
type input "Test"
click at [461, 250] on button "button" at bounding box center [469, 253] width 16 height 7
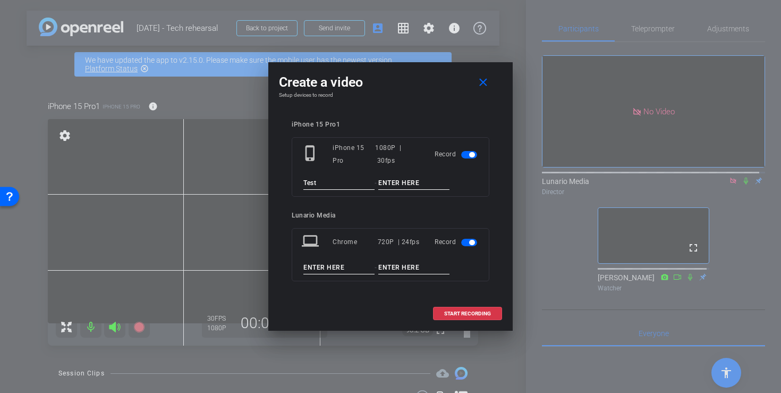
click at [468, 235] on div "Record" at bounding box center [457, 241] width 45 height 19
click at [469, 243] on span "button" at bounding box center [469, 242] width 16 height 7
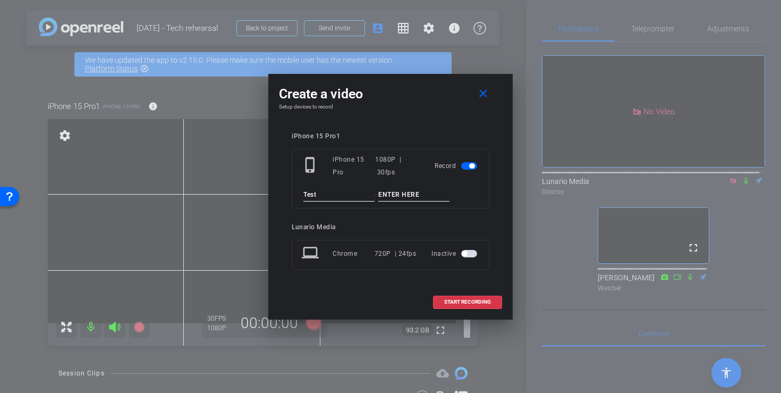
click at [336, 188] on input "Test" at bounding box center [339, 194] width 71 height 13
type input "Test 1"
type input "Redistricting"
click at [465, 305] on span "START RECORDING" at bounding box center [467, 301] width 47 height 5
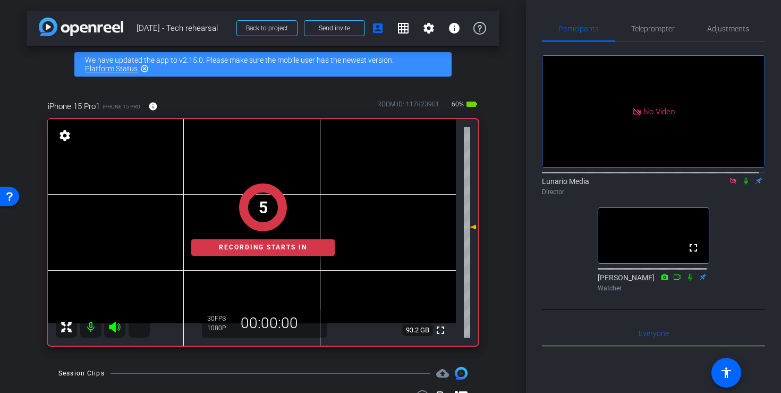
click at [465, 305] on div "5 Recording starts in" at bounding box center [263, 220] width 431 height 252
click at [259, 199] on div "2" at bounding box center [263, 208] width 9 height 24
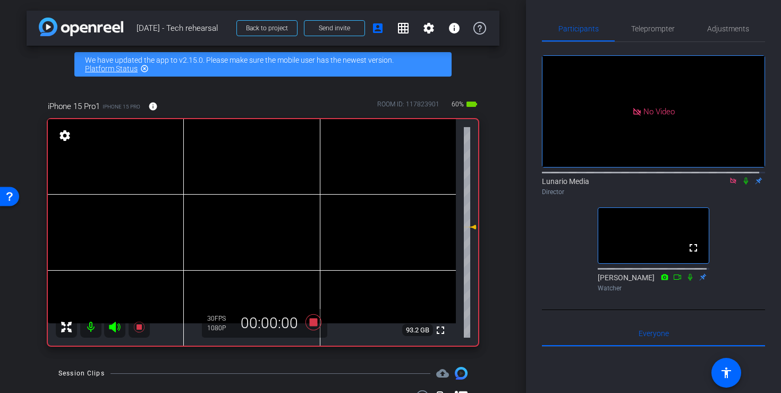
click at [233, 222] on video at bounding box center [252, 221] width 408 height 204
click at [247, 204] on video at bounding box center [252, 221] width 408 height 204
click at [742, 177] on icon at bounding box center [746, 180] width 9 height 7
click at [742, 178] on icon at bounding box center [746, 180] width 9 height 7
click at [314, 324] on icon at bounding box center [314, 322] width 16 height 16
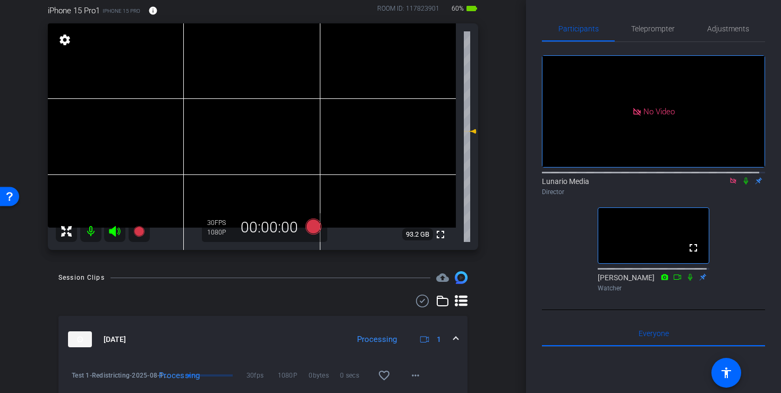
scroll to position [174, 0]
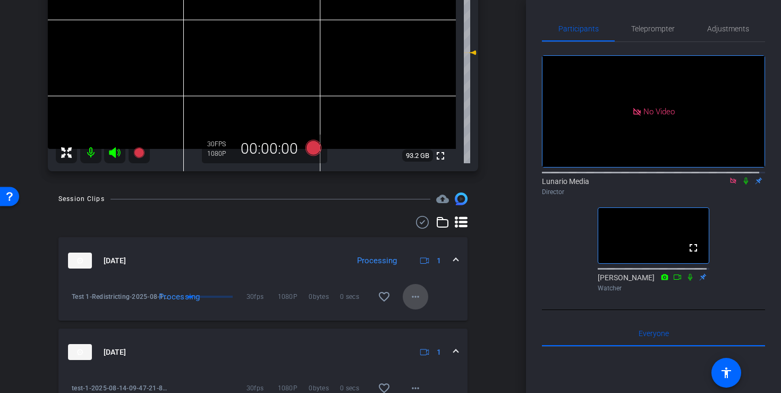
click at [411, 300] on mat-icon "more_horiz" at bounding box center [415, 296] width 13 height 13
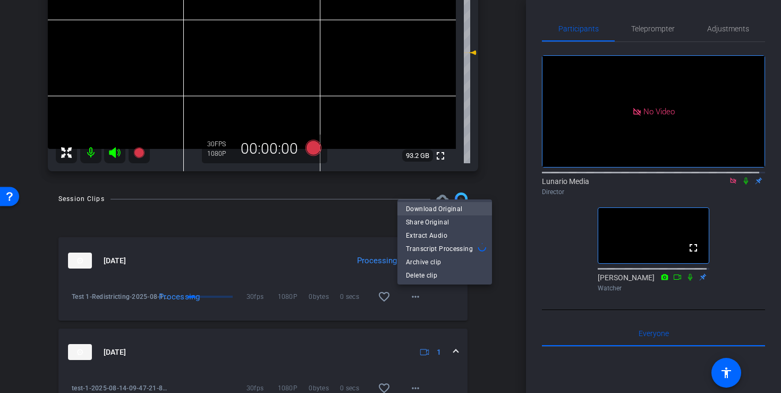
click at [474, 203] on span "Download Original" at bounding box center [445, 208] width 78 height 13
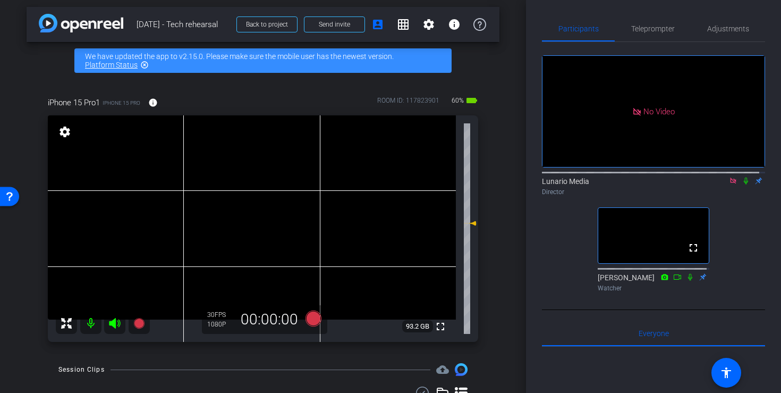
scroll to position [0, 0]
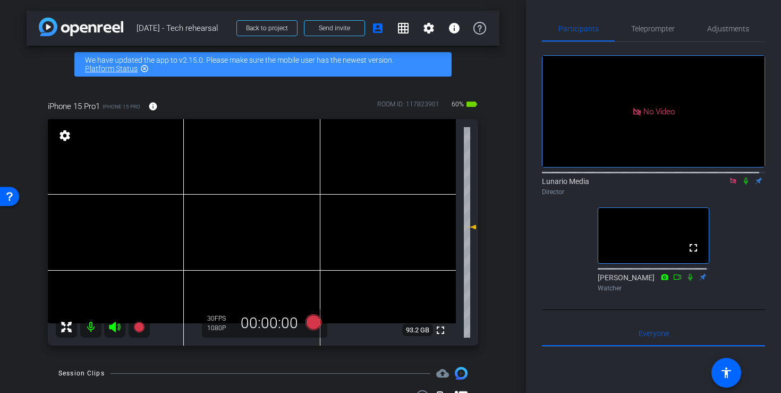
click at [498, 276] on div "arrow_back 8/14/25 - Tech rehearsal Back to project Send invite account_box gri…" at bounding box center [263, 196] width 526 height 393
click at [252, 208] on video at bounding box center [252, 221] width 408 height 204
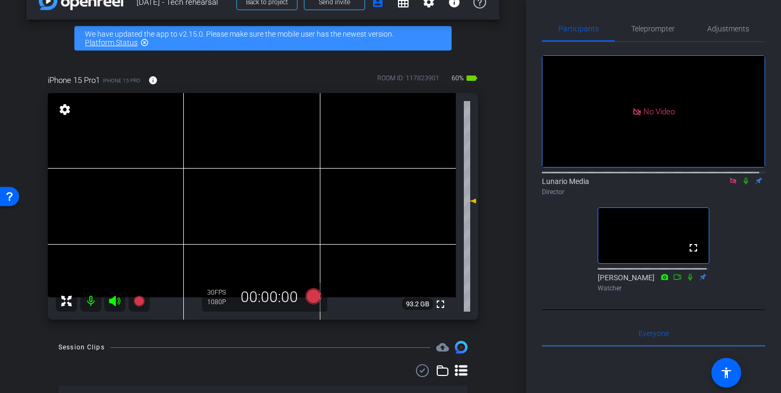
scroll to position [7, 0]
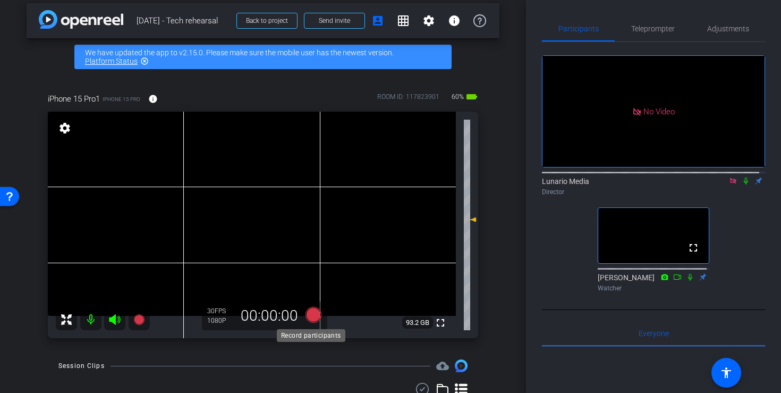
click at [317, 318] on icon at bounding box center [314, 314] width 26 height 19
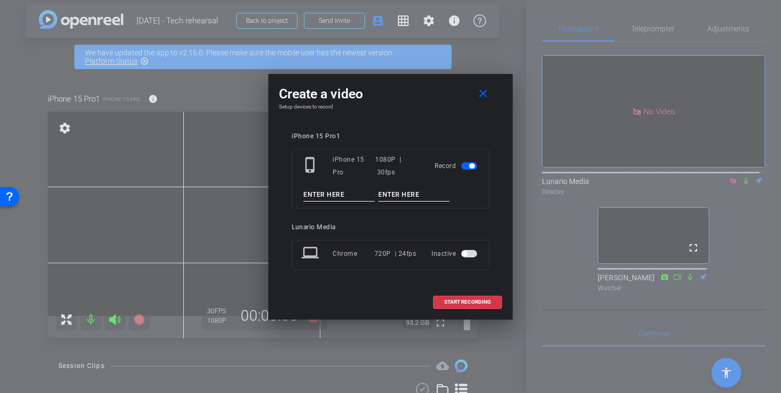
click at [333, 198] on input at bounding box center [339, 194] width 71 height 13
type input "Test 2"
click at [400, 194] on input at bounding box center [413, 194] width 71 height 13
type input "blah"
click at [497, 306] on span at bounding box center [468, 302] width 68 height 26
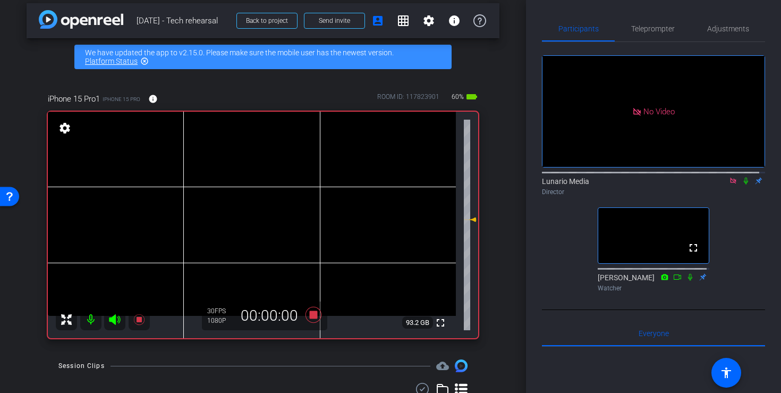
click at [252, 205] on video at bounding box center [252, 214] width 408 height 204
click at [742, 180] on icon at bounding box center [746, 180] width 9 height 7
click at [742, 178] on icon at bounding box center [746, 180] width 9 height 7
click at [309, 314] on icon at bounding box center [314, 315] width 16 height 16
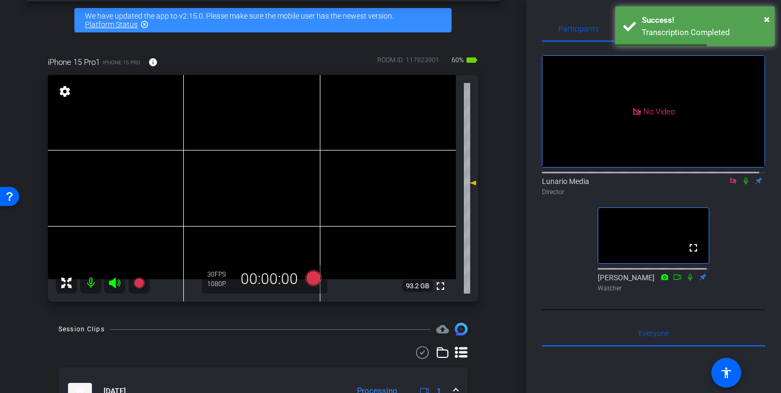
scroll to position [132, 0]
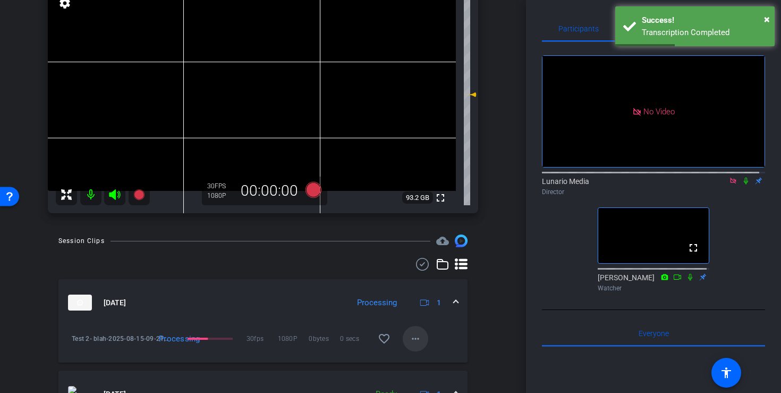
click at [409, 338] on mat-icon "more_horiz" at bounding box center [415, 338] width 13 height 13
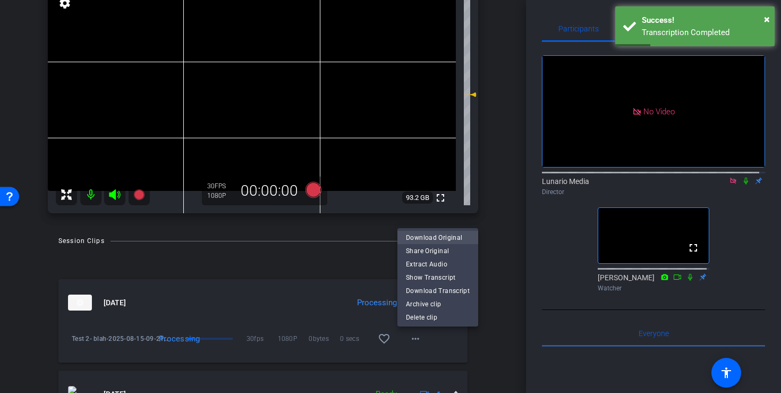
click at [434, 241] on span "Download Original" at bounding box center [438, 237] width 64 height 13
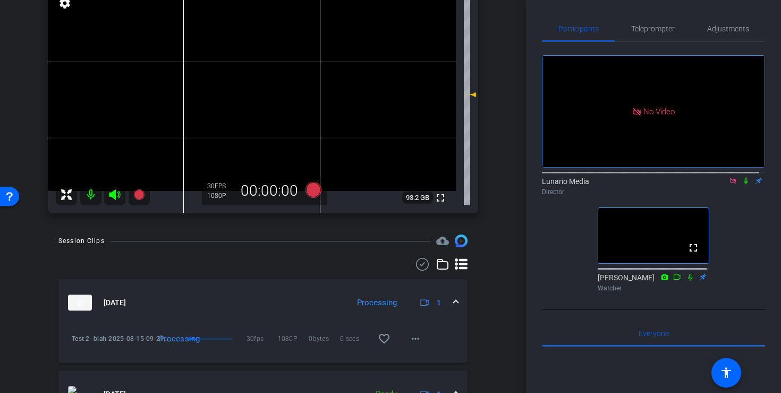
click at [503, 310] on div "arrow_back 8/14/25 - Tech rehearsal Back to project Send invite account_box gri…" at bounding box center [263, 196] width 526 height 393
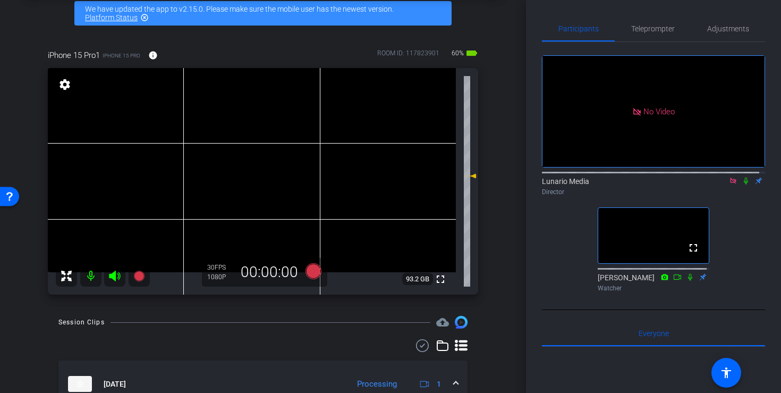
scroll to position [52, 0]
click at [742, 180] on icon at bounding box center [746, 180] width 9 height 7
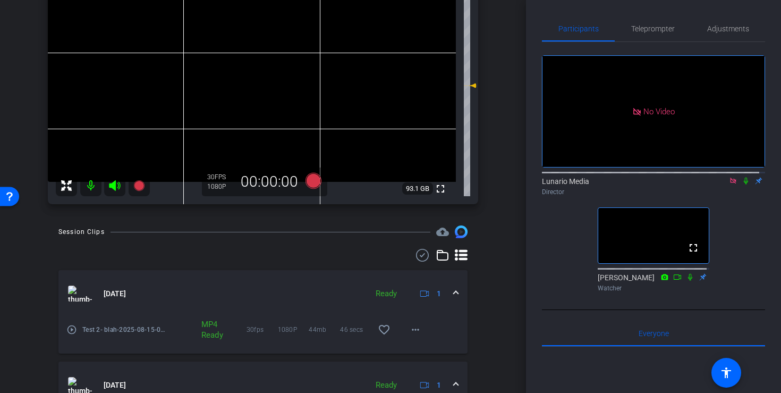
scroll to position [0, 0]
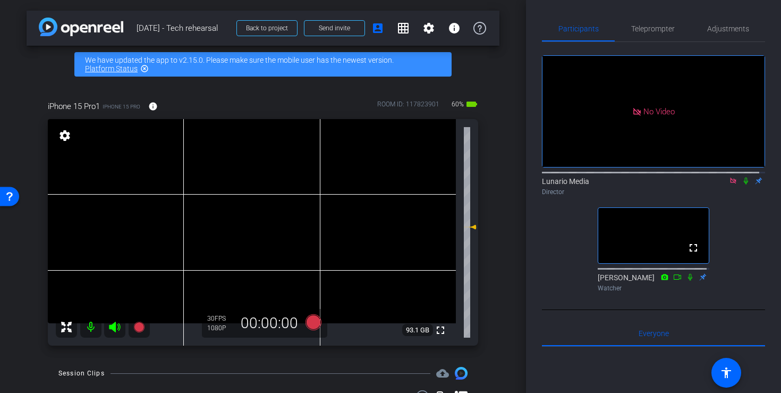
click at [744, 177] on icon at bounding box center [746, 180] width 9 height 7
click at [742, 177] on icon at bounding box center [746, 180] width 9 height 7
click at [742, 179] on icon at bounding box center [746, 180] width 9 height 7
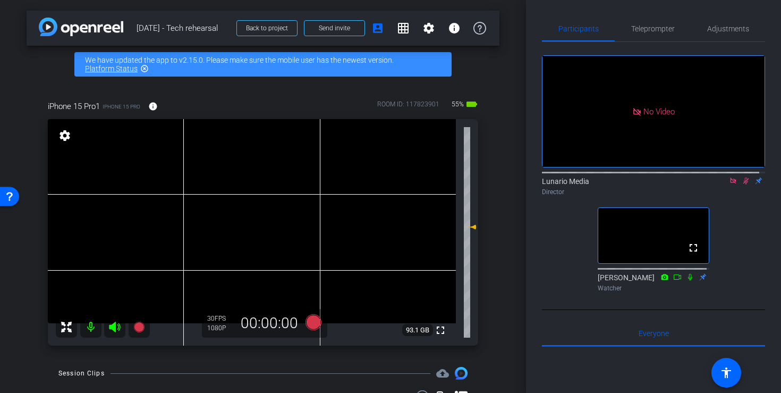
click at [742, 179] on icon at bounding box center [746, 180] width 9 height 7
click at [253, 210] on video at bounding box center [252, 221] width 408 height 204
